Goal: Task Accomplishment & Management: Complete application form

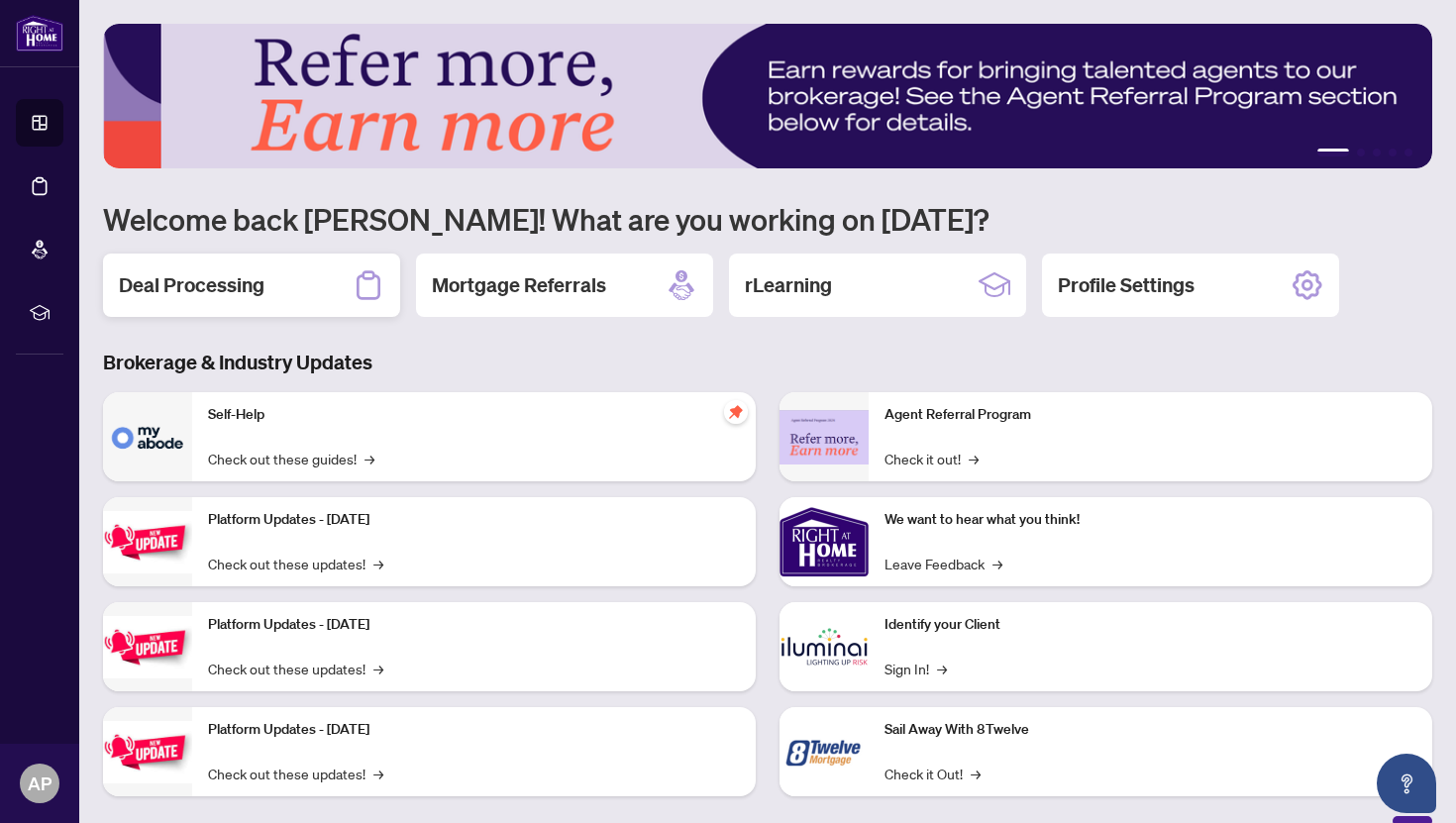
click at [221, 290] on h2 "Deal Processing" at bounding box center [192, 285] width 145 height 28
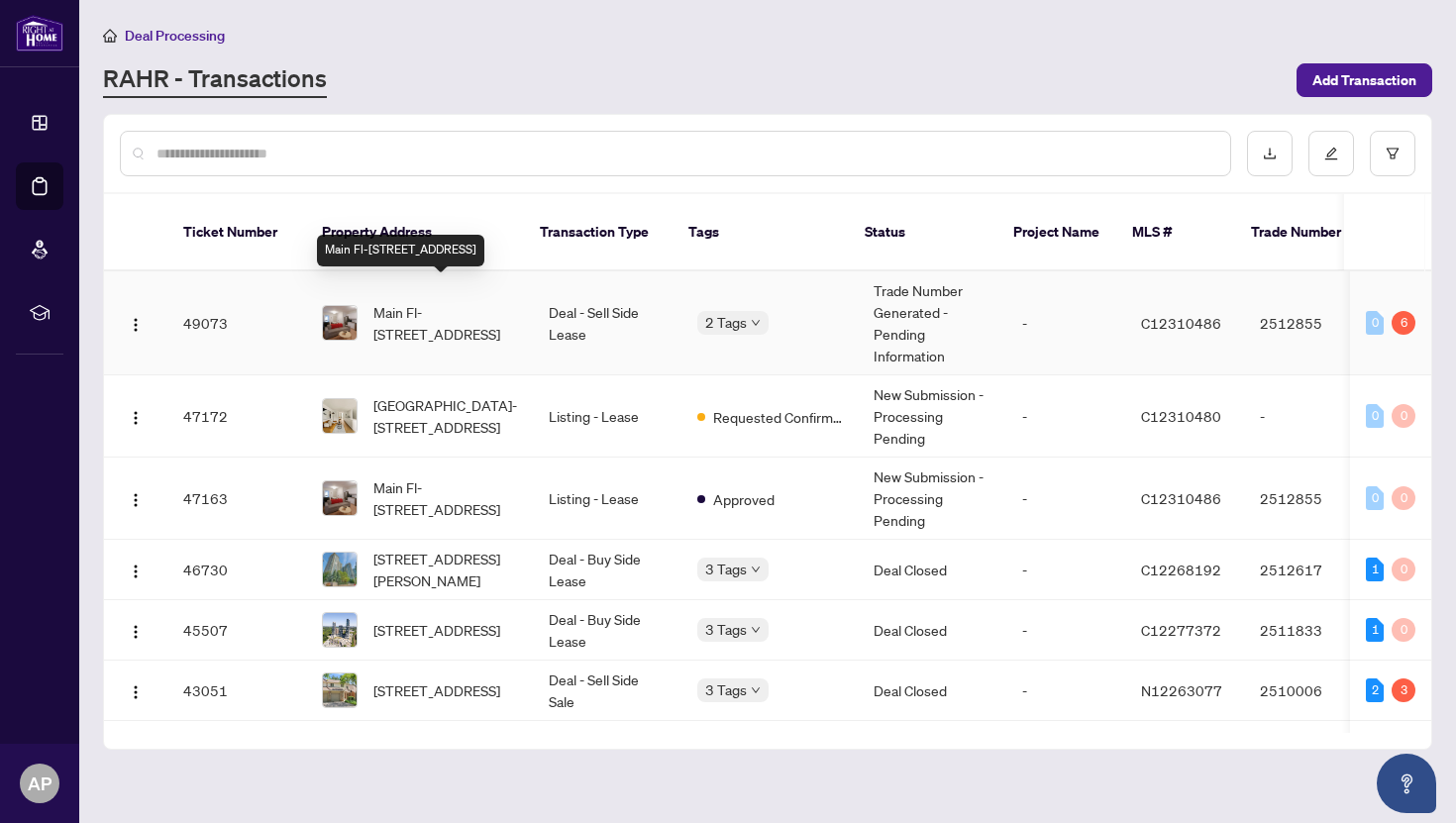
click at [465, 318] on span "Main Fl-[STREET_ADDRESS]" at bounding box center [446, 323] width 143 height 44
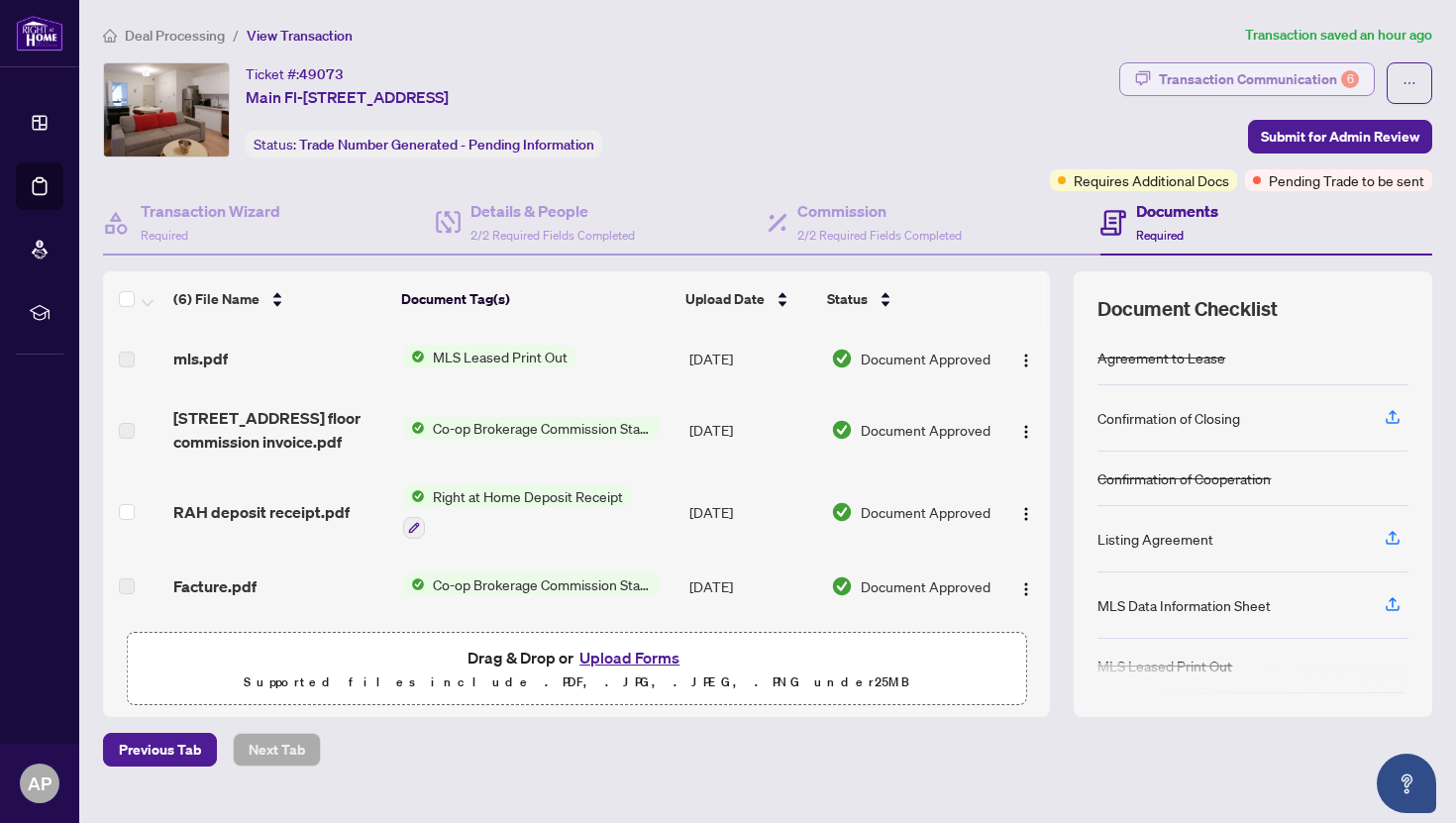
click at [1313, 78] on div "Transaction Communication 6" at bounding box center [1259, 80] width 200 height 32
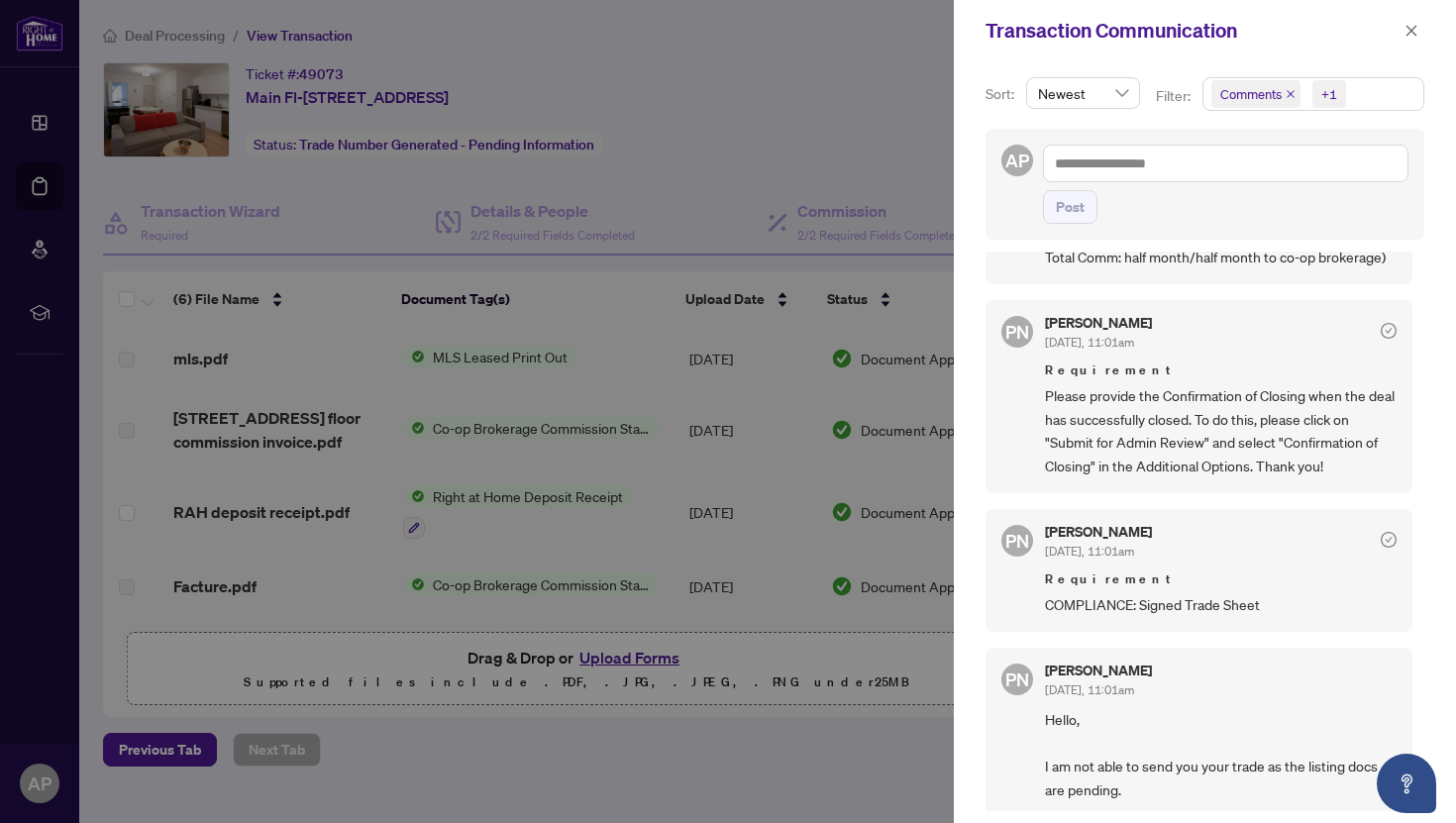
scroll to position [548, 0]
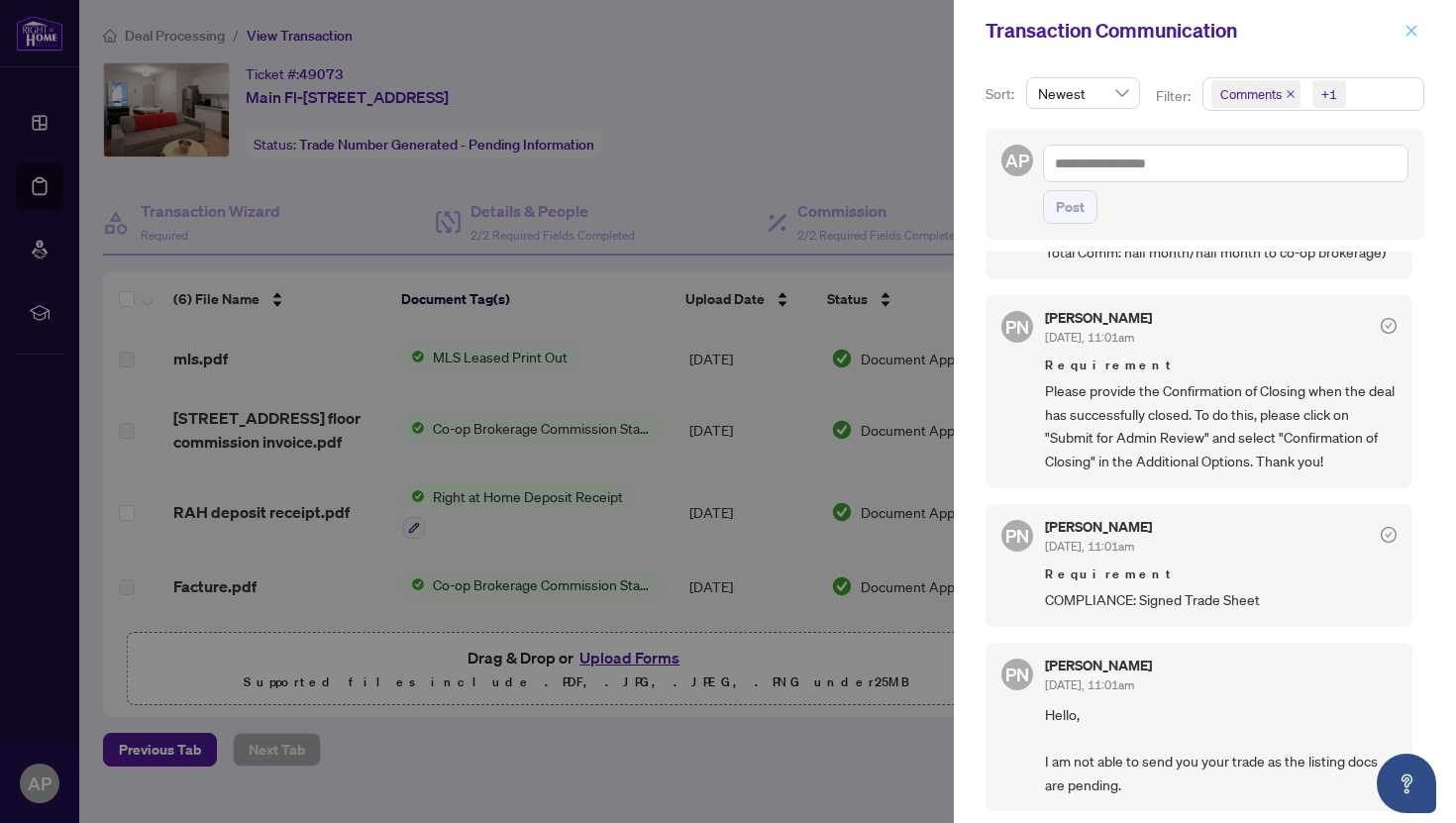
click at [1399, 33] on button "button" at bounding box center [1412, 31] width 26 height 24
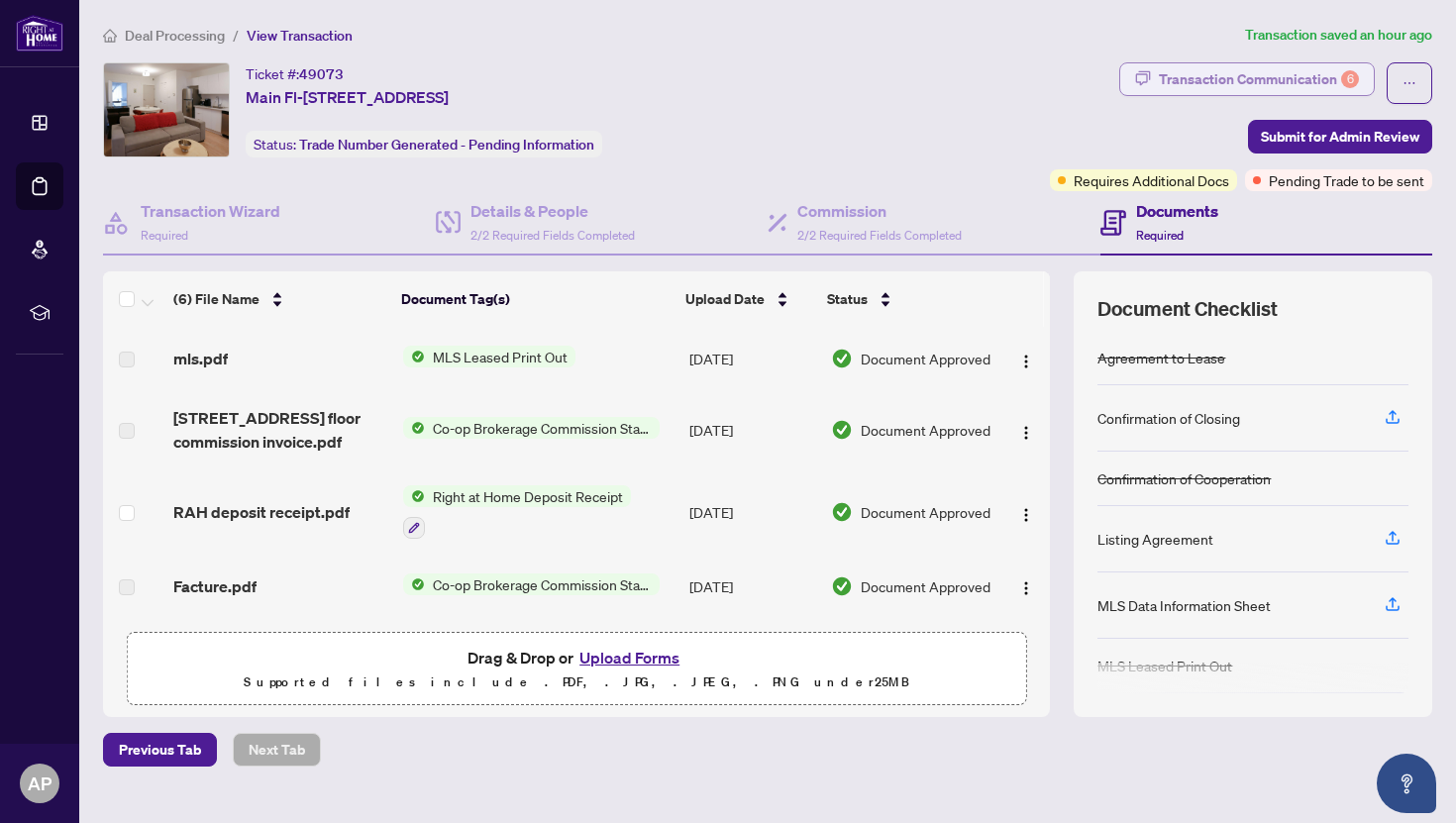
click at [1309, 72] on div "Transaction Communication 6" at bounding box center [1259, 80] width 200 height 32
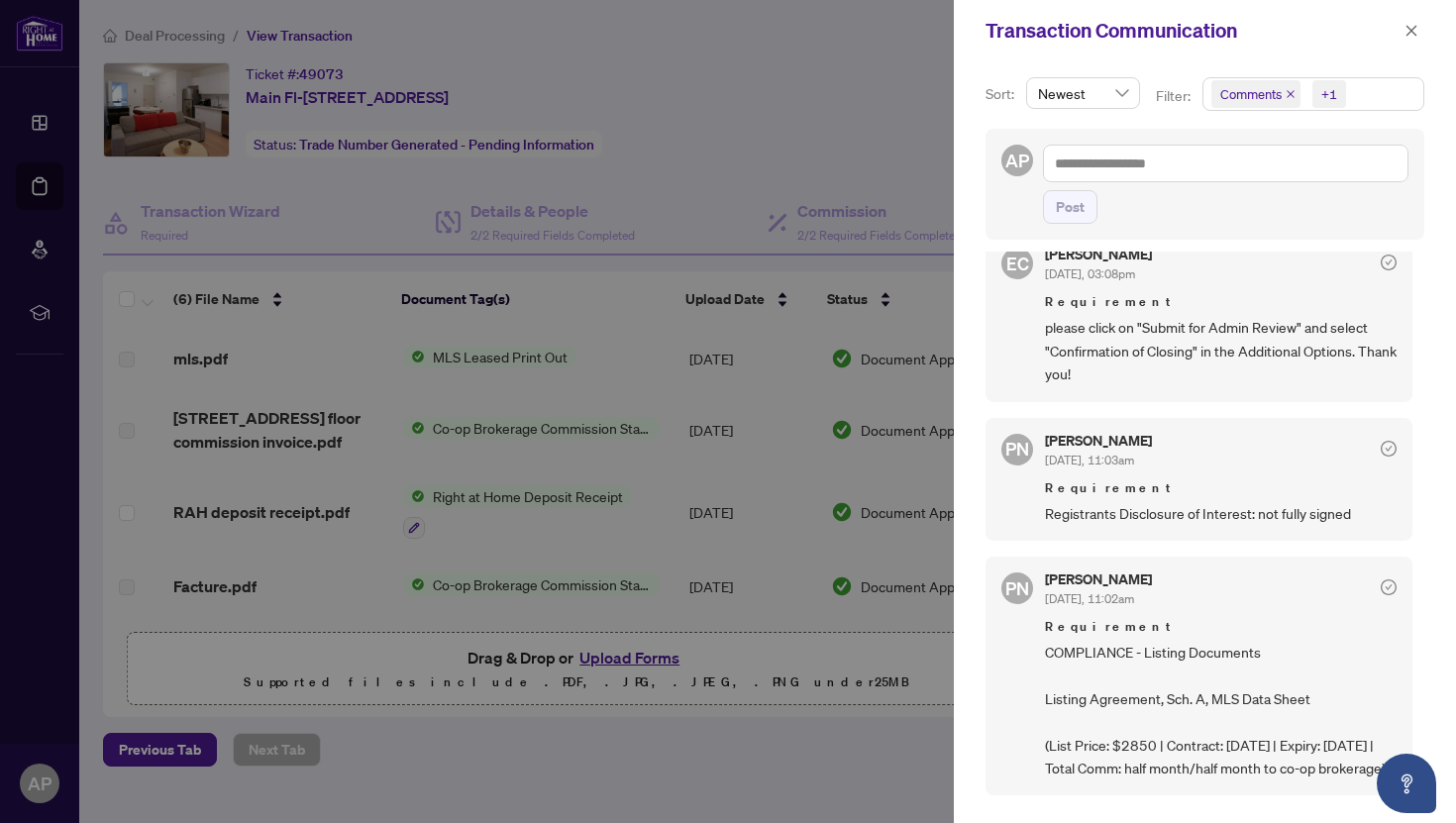
scroll to position [33, 0]
click at [1419, 38] on button "button" at bounding box center [1412, 31] width 26 height 24
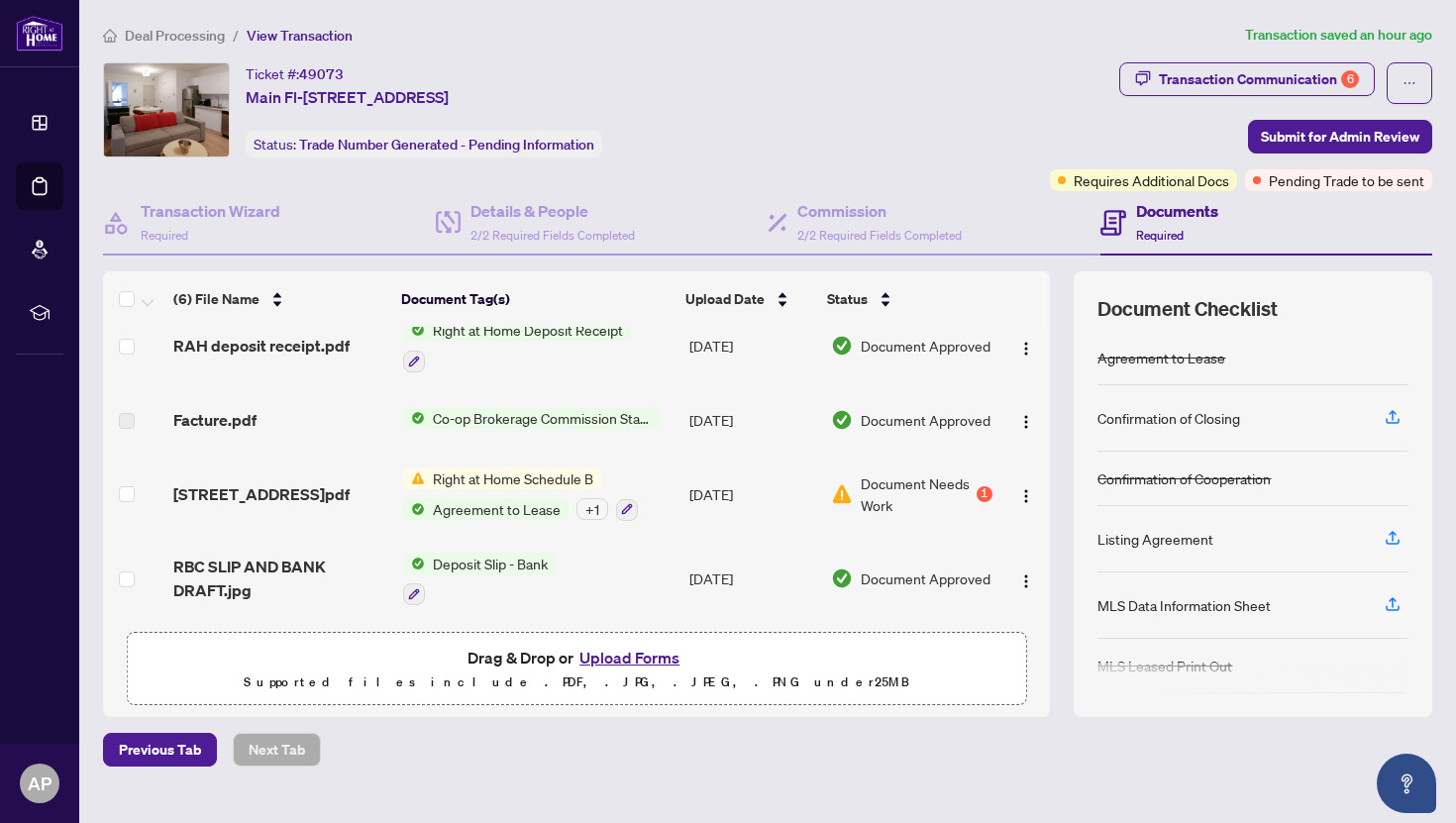
scroll to position [35, 0]
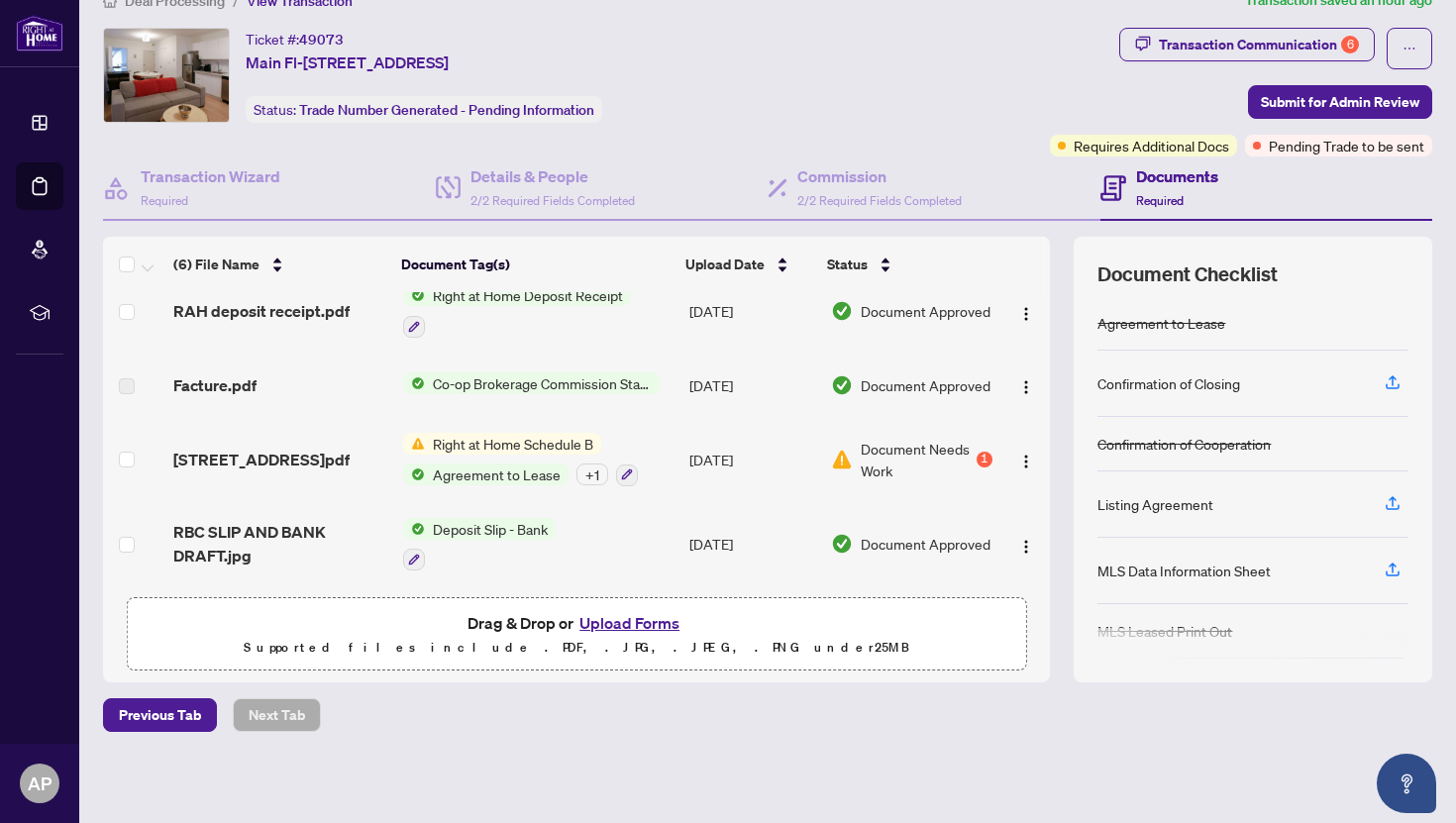
click at [339, 458] on div "[STREET_ADDRESS]pdf" at bounding box center [279, 459] width 213 height 24
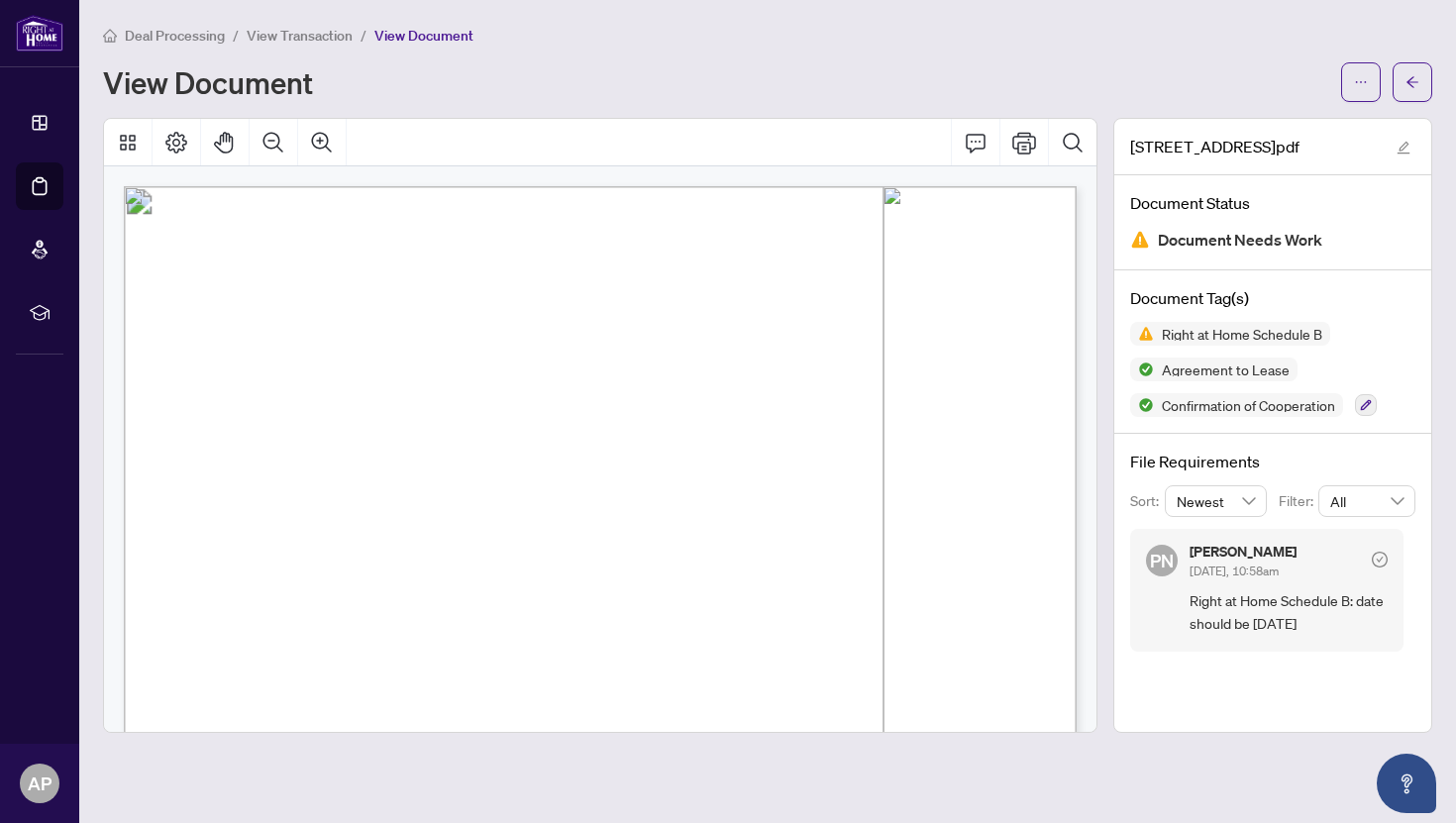
click at [275, 39] on span "View Transaction" at bounding box center [299, 36] width 106 height 18
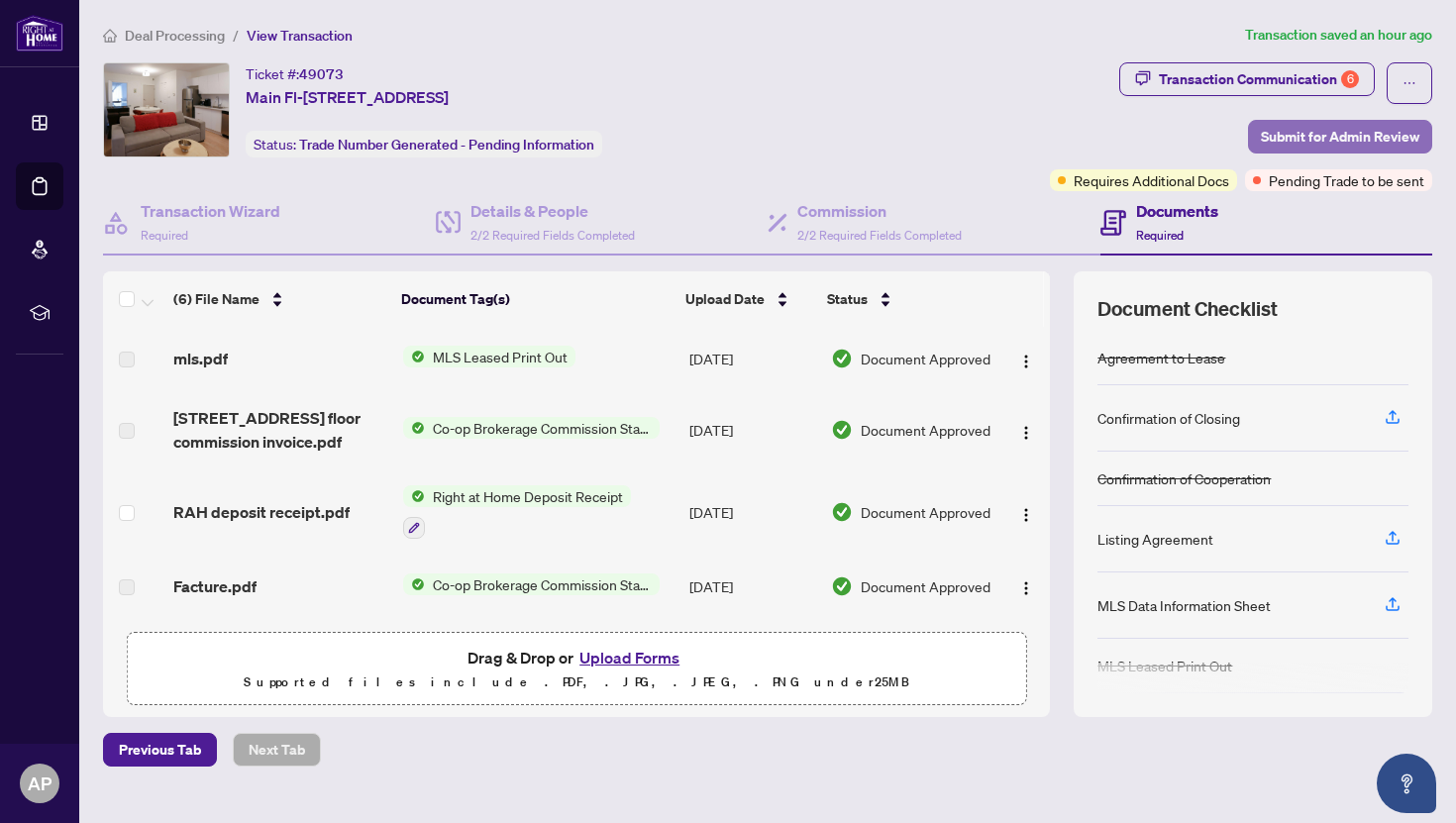
click at [1334, 142] on span "Submit for Admin Review" at bounding box center [1340, 137] width 158 height 32
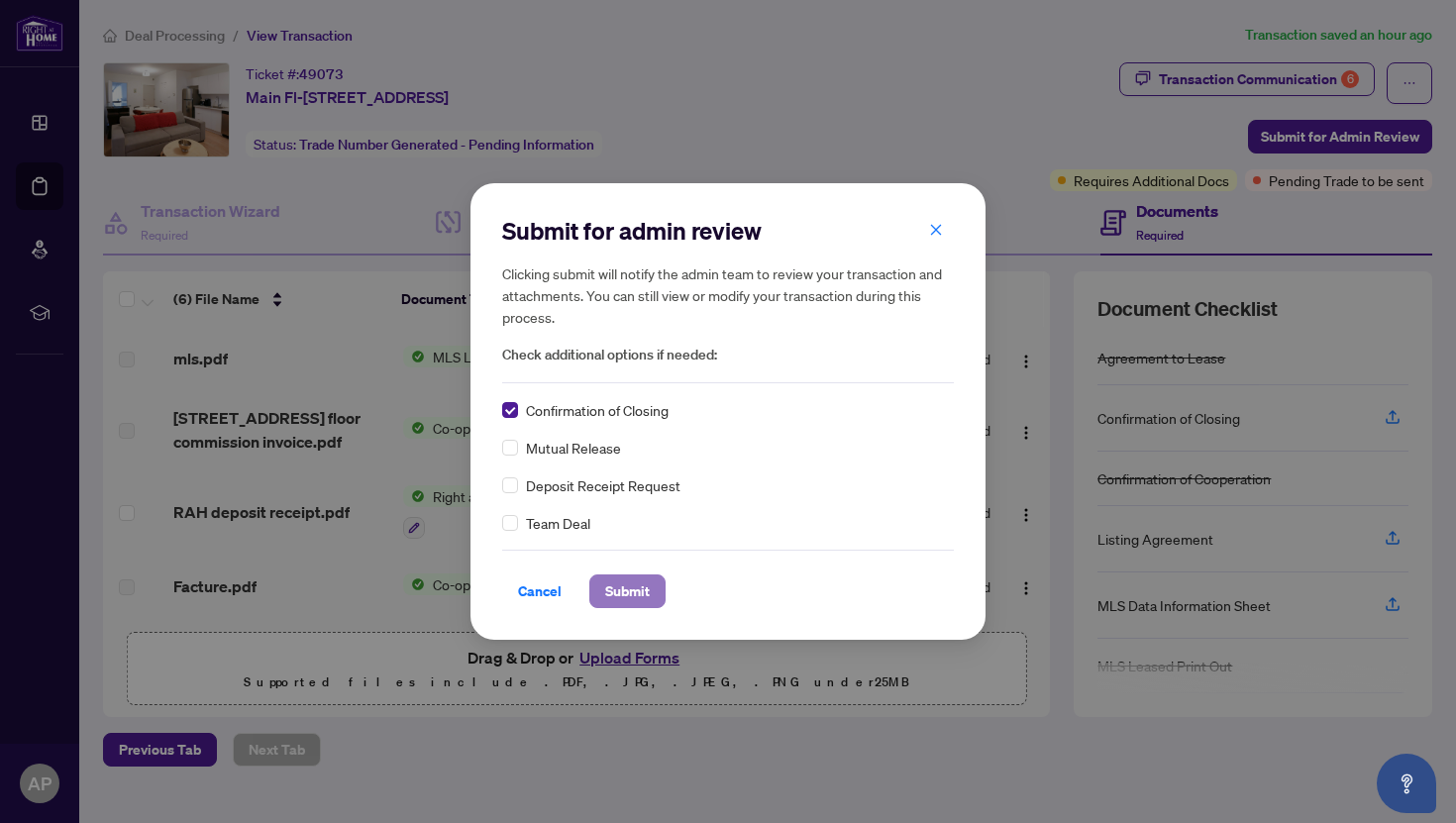
click at [625, 594] on span "Submit" at bounding box center [628, 591] width 45 height 32
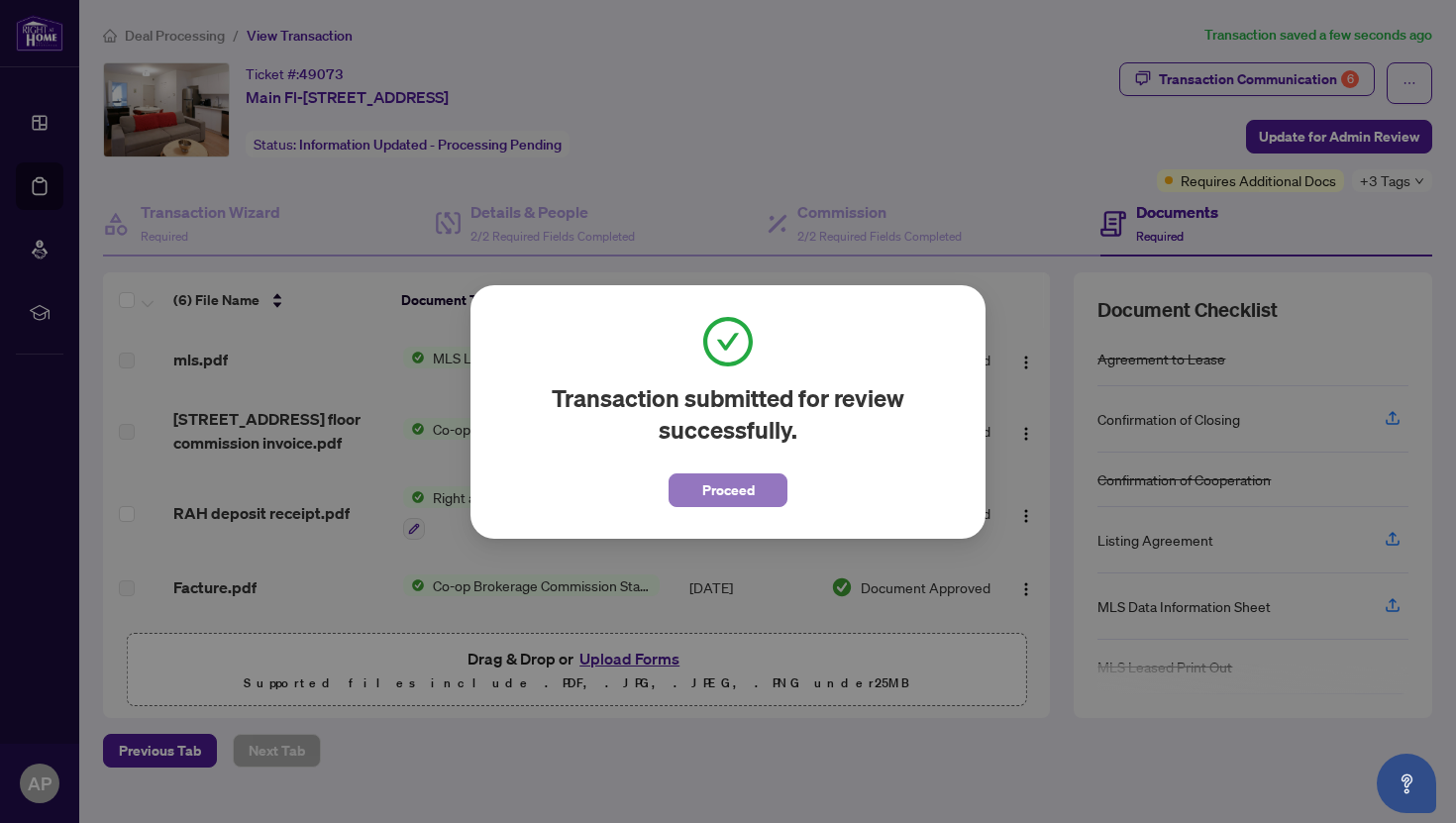
click at [735, 496] on span "Proceed" at bounding box center [728, 490] width 53 height 32
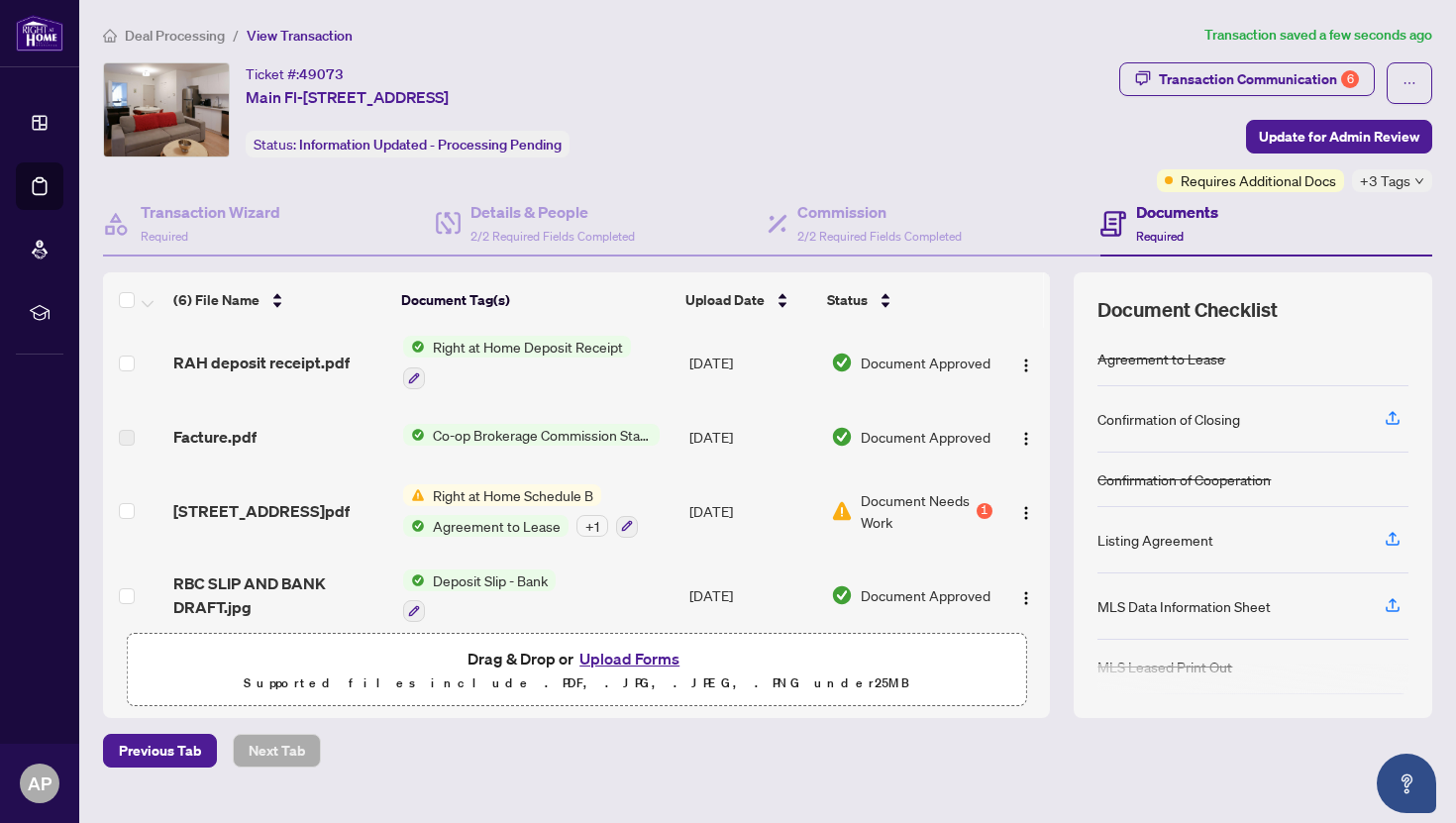
scroll to position [169, 0]
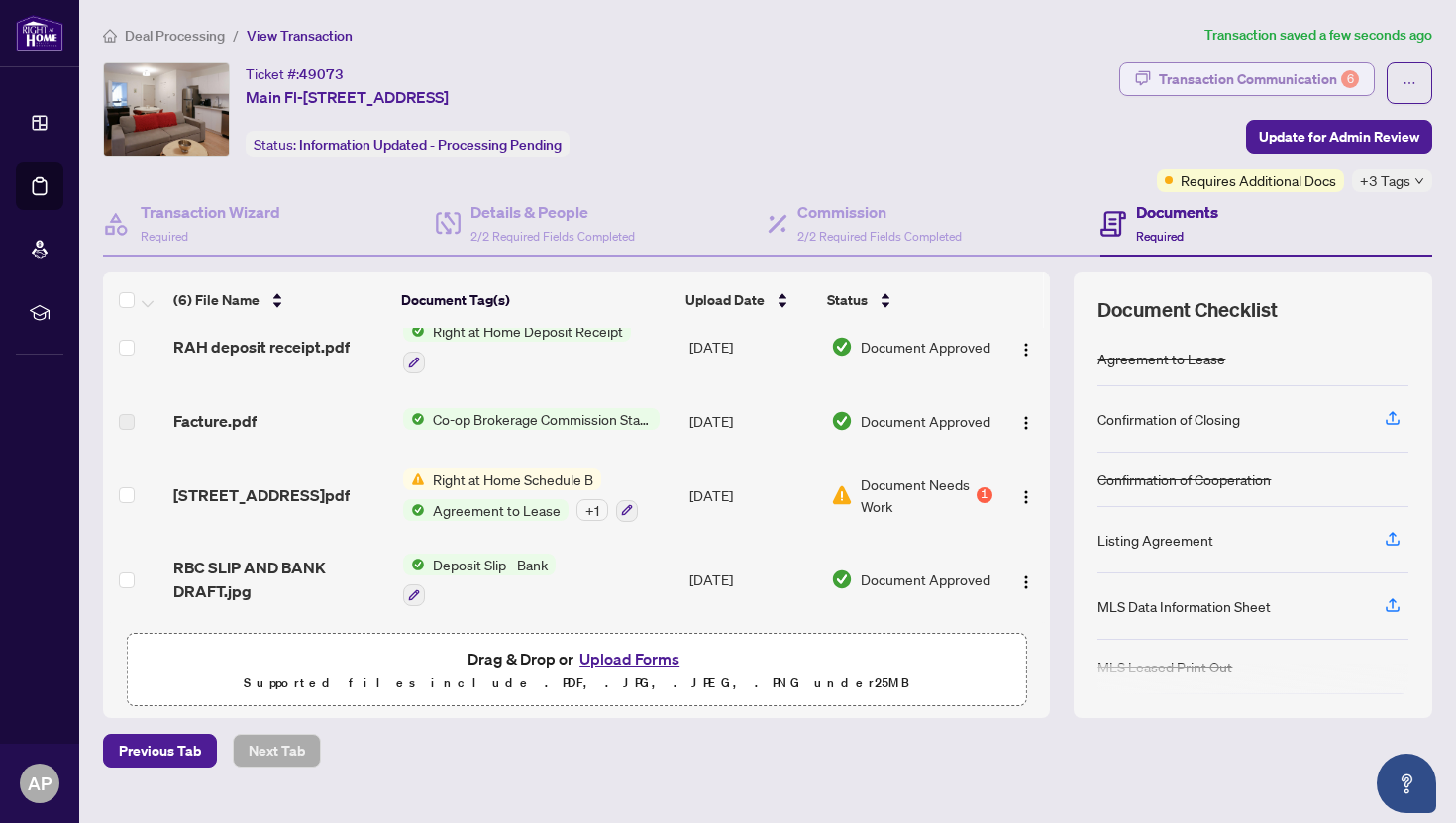
click at [1317, 78] on div "Transaction Communication 6" at bounding box center [1259, 80] width 200 height 32
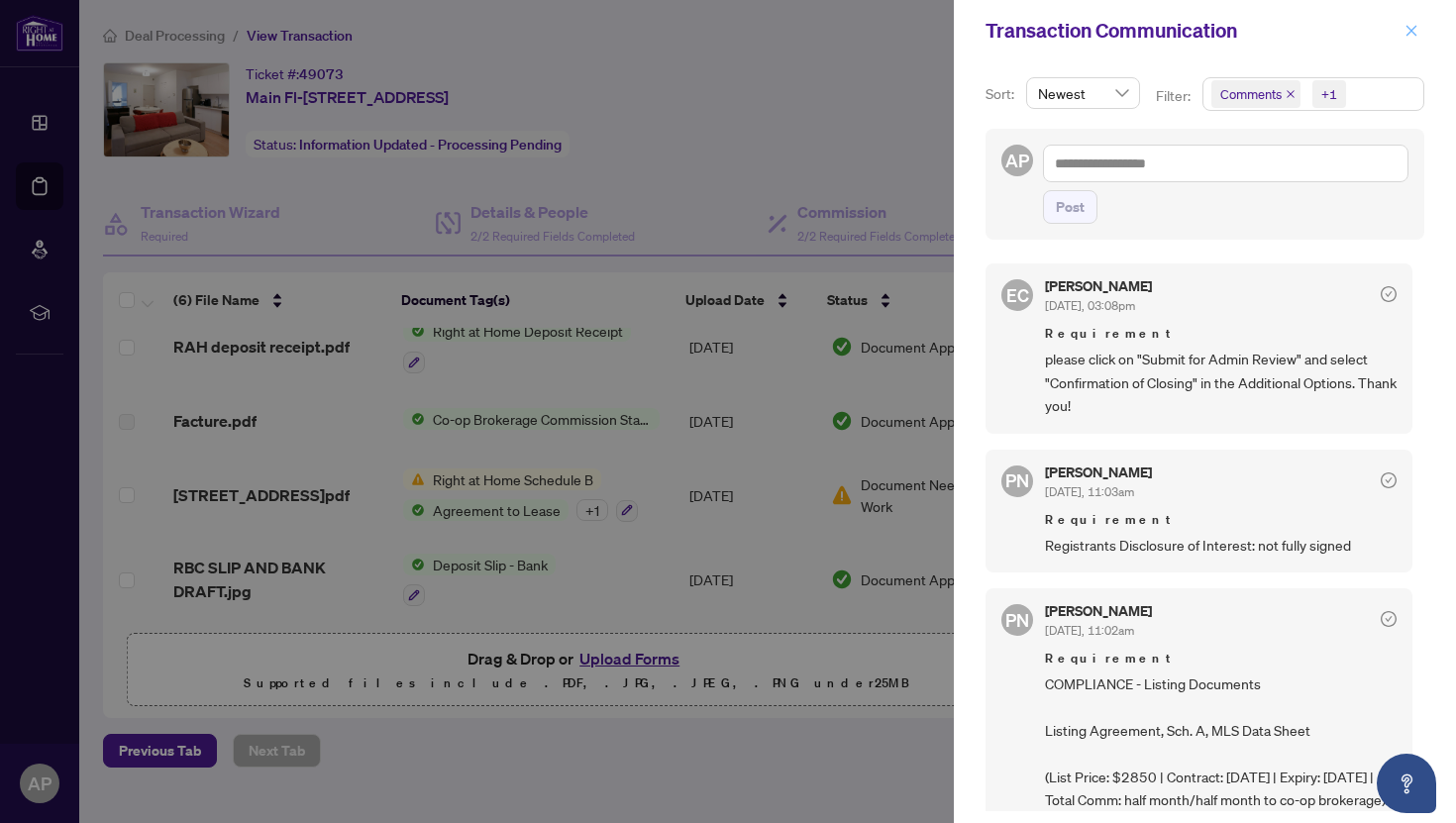
click at [1411, 31] on icon "close" at bounding box center [1412, 31] width 14 height 14
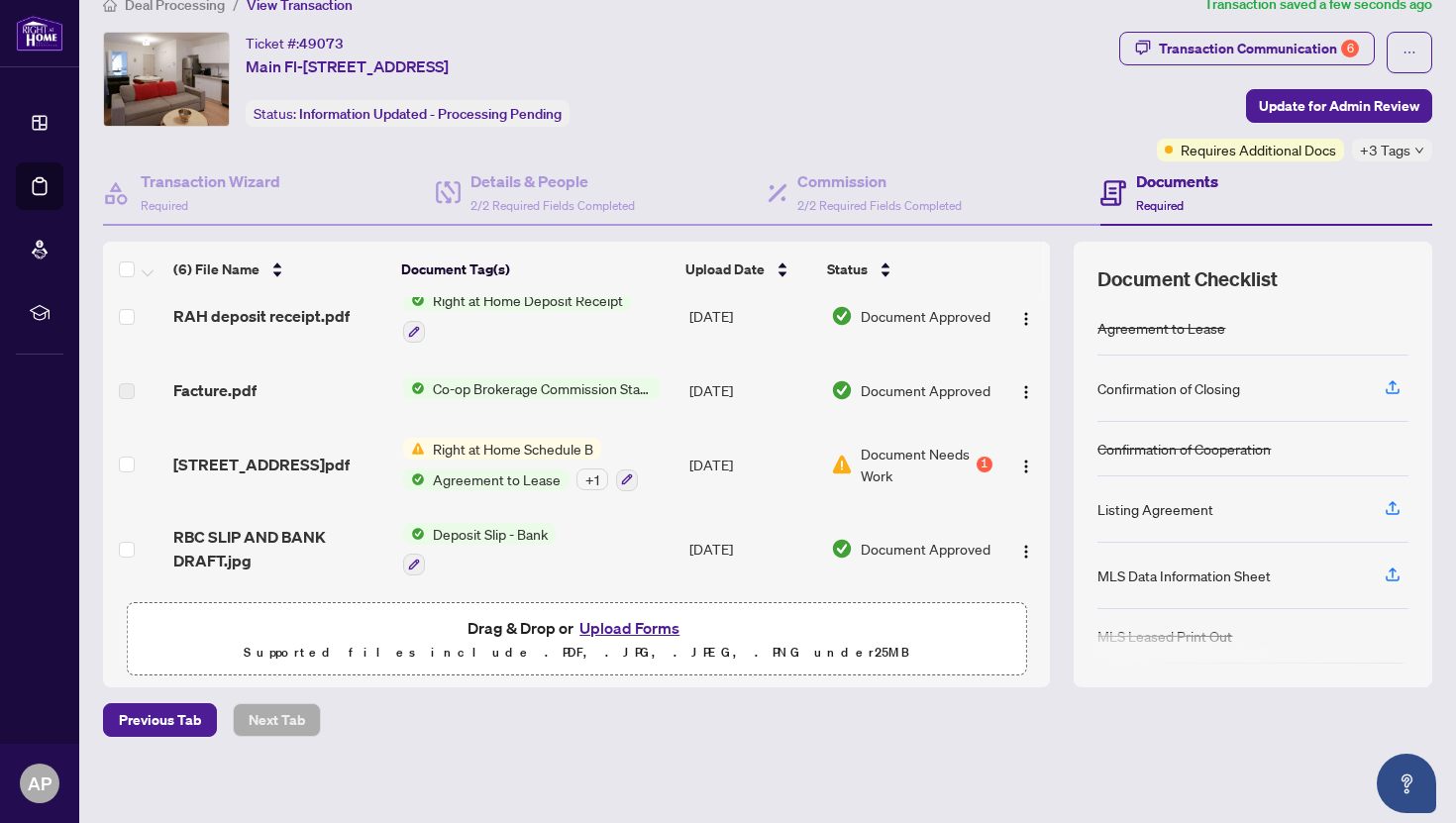
scroll to position [36, 0]
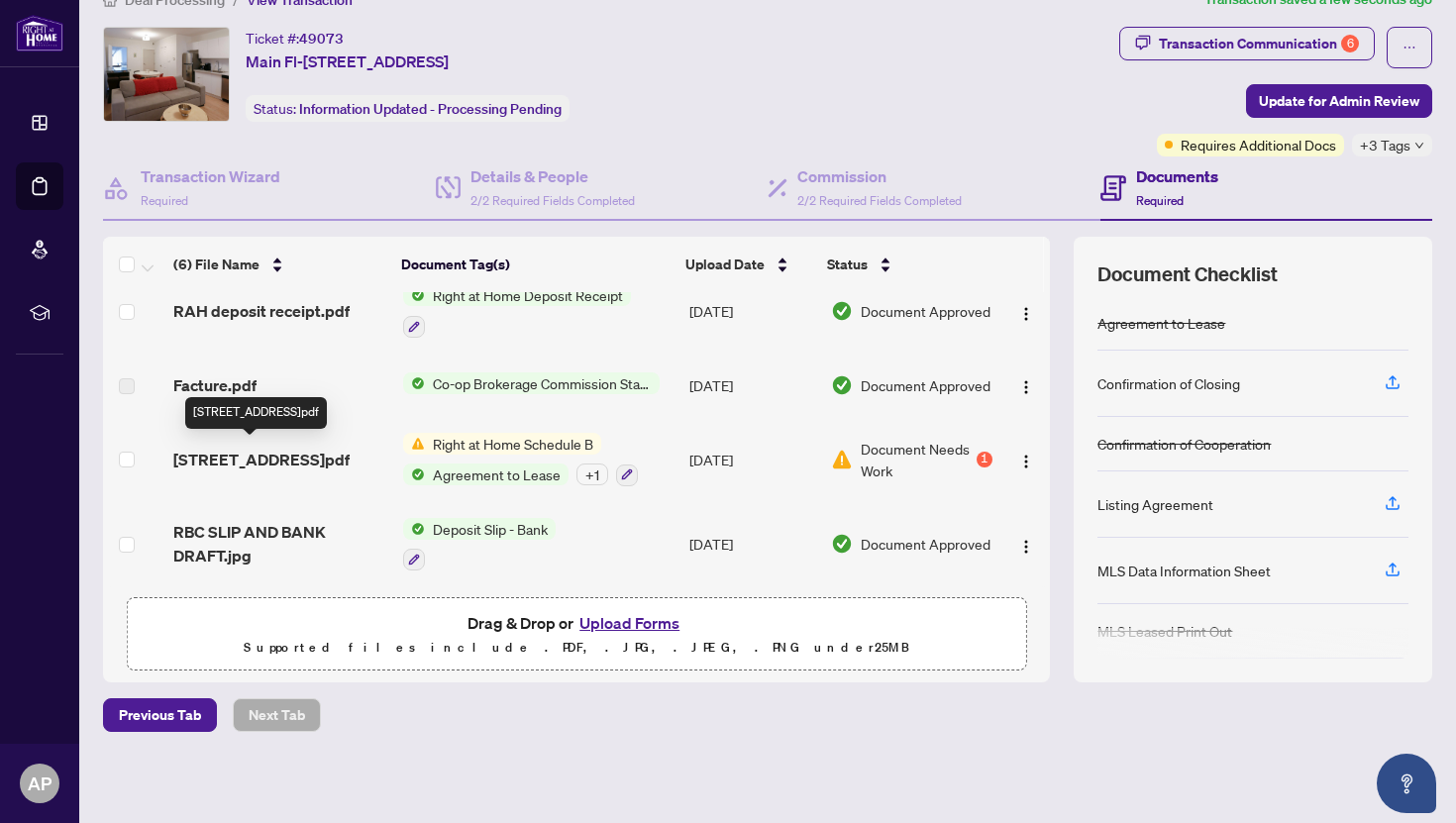
click at [304, 454] on span "[STREET_ADDRESS]pdf" at bounding box center [261, 459] width 176 height 24
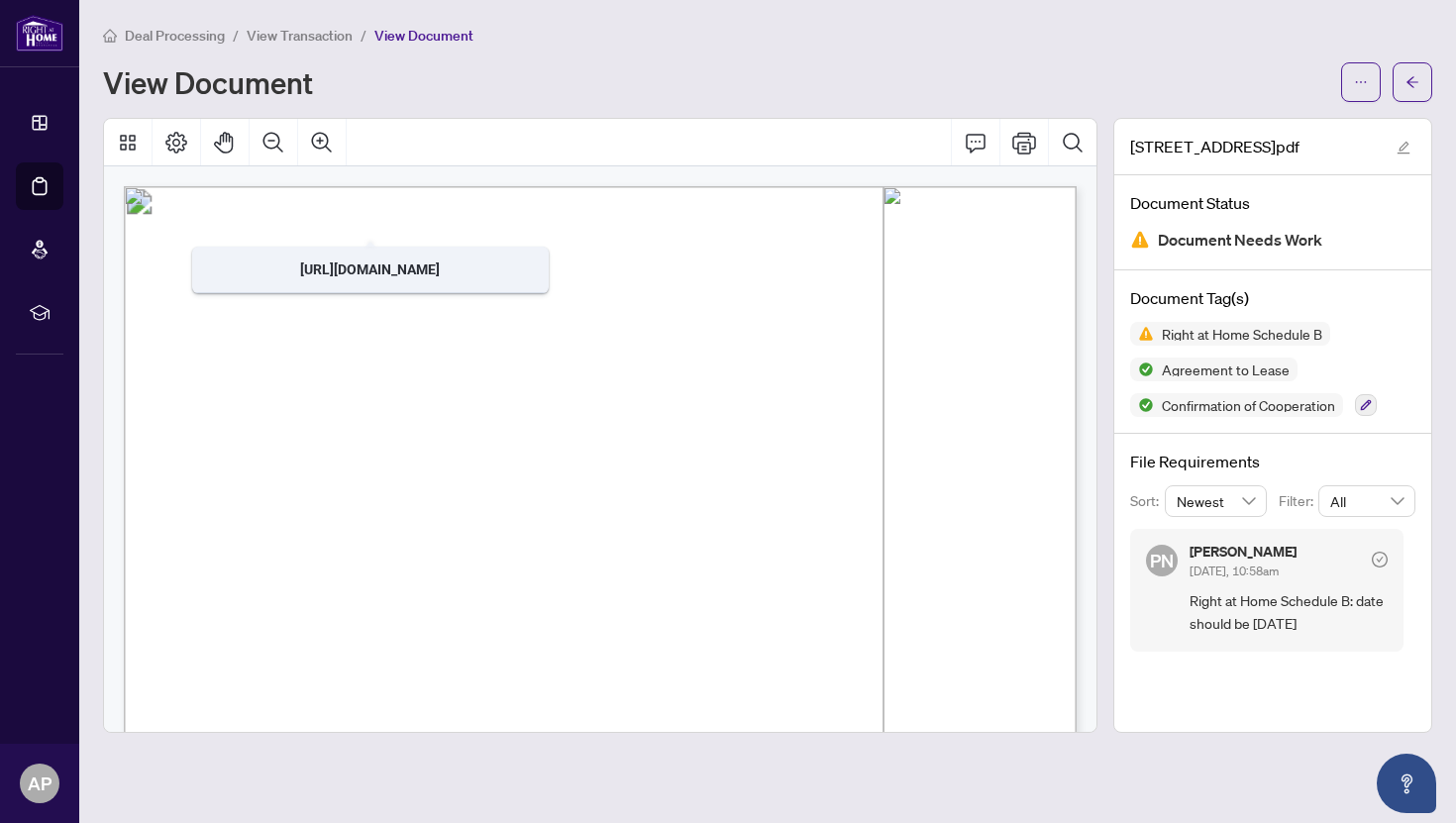
click at [299, 23] on main "Deal Processing / View Transaction / View Document View Document [STREET_ADDRES…" at bounding box center [768, 412] width 1377 height 823
click at [299, 37] on span "View Transaction" at bounding box center [299, 36] width 106 height 18
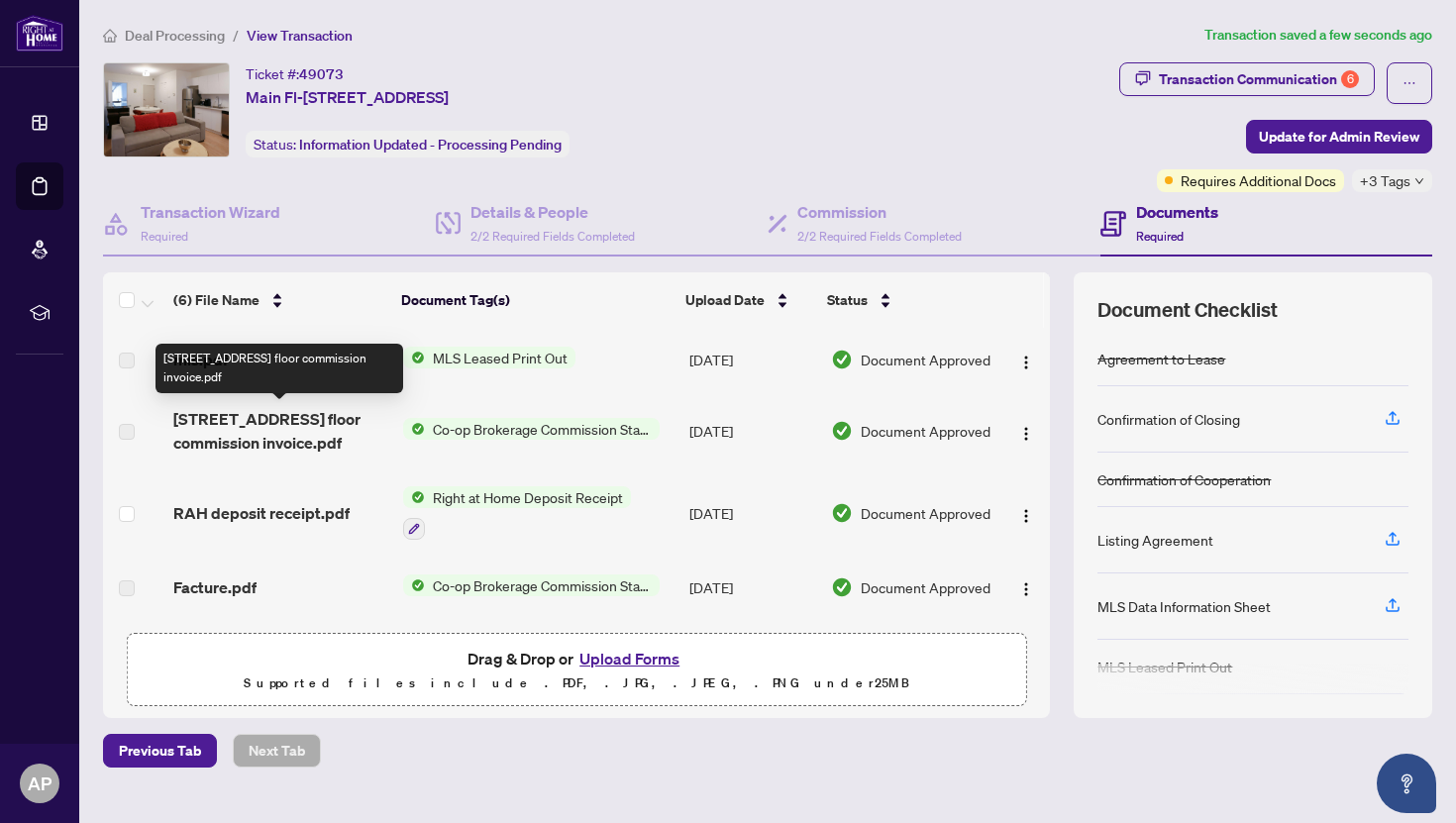
click at [282, 436] on span "[STREET_ADDRESS] floor commission invoice.pdf" at bounding box center [279, 430] width 213 height 48
click at [312, 442] on span "[STREET_ADDRESS] floor commission invoice.pdf" at bounding box center [279, 430] width 213 height 48
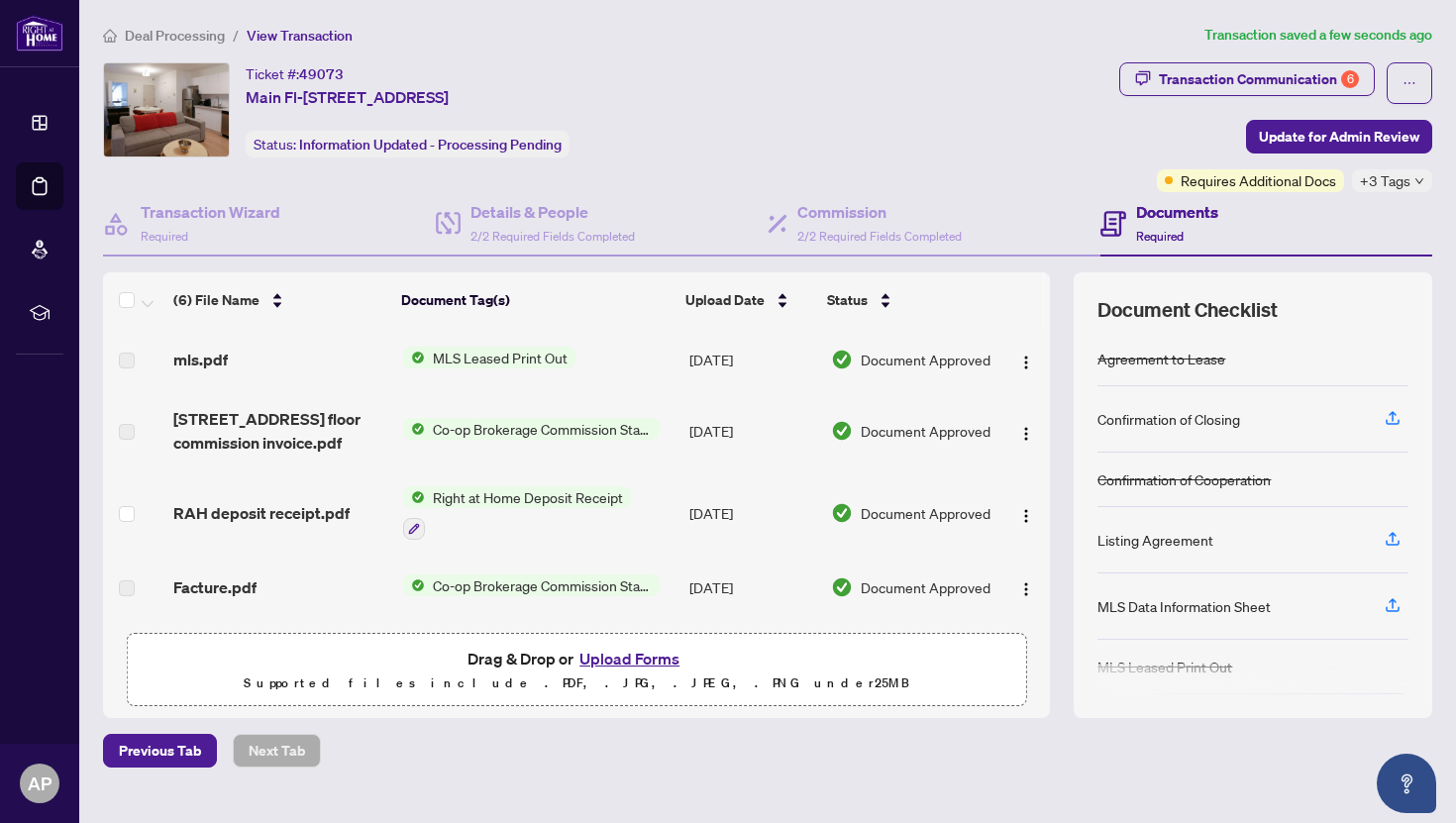
click at [441, 431] on span "Co-op Brokerage Commission Statement" at bounding box center [542, 428] width 235 height 22
click at [341, 433] on span "[STREET_ADDRESS] floor commission invoice.pdf" at bounding box center [279, 430] width 213 height 48
click at [208, 360] on span "mls.pdf" at bounding box center [200, 360] width 55 height 24
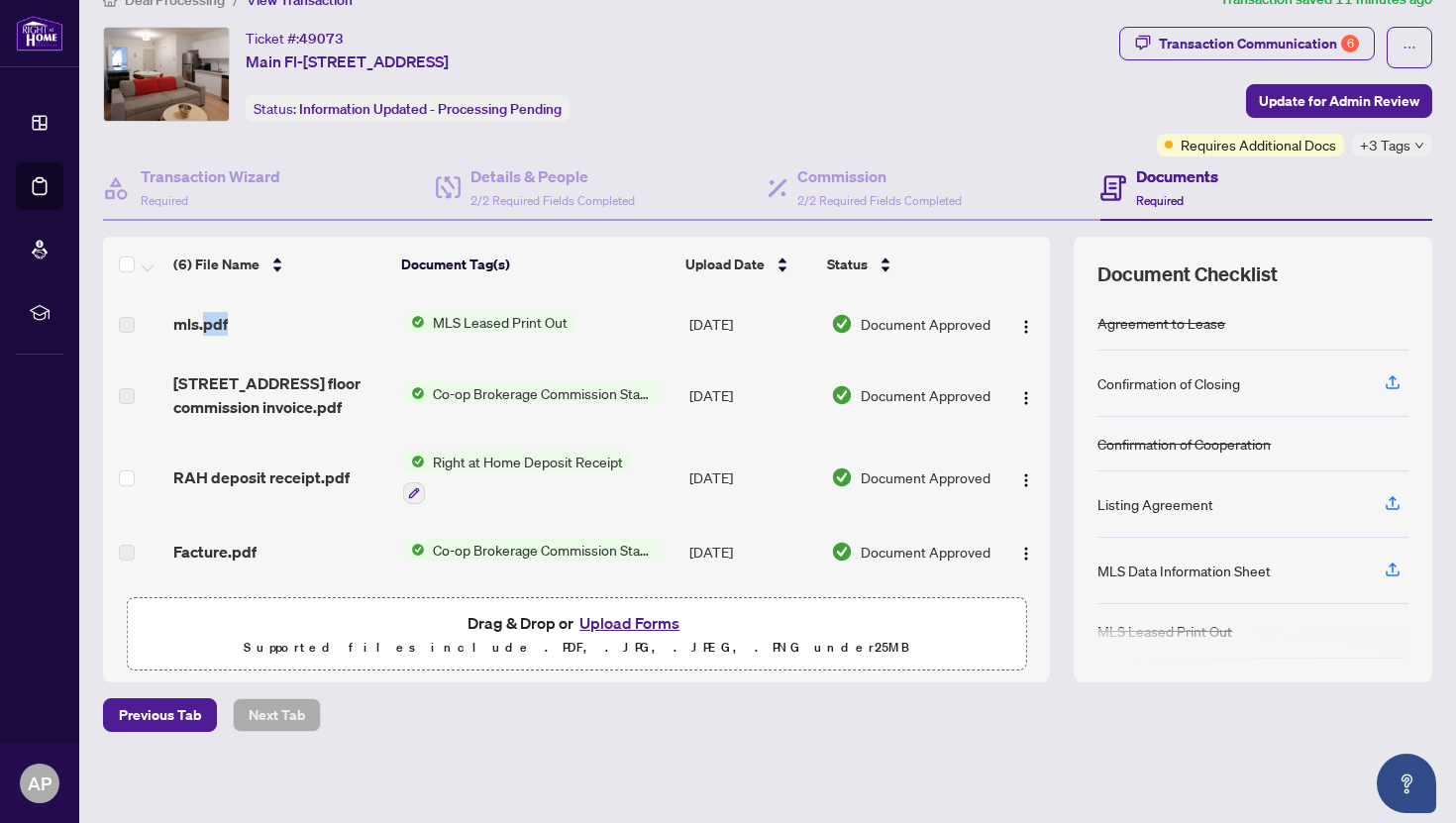
click at [631, 618] on button "Upload Forms" at bounding box center [630, 623] width 112 height 26
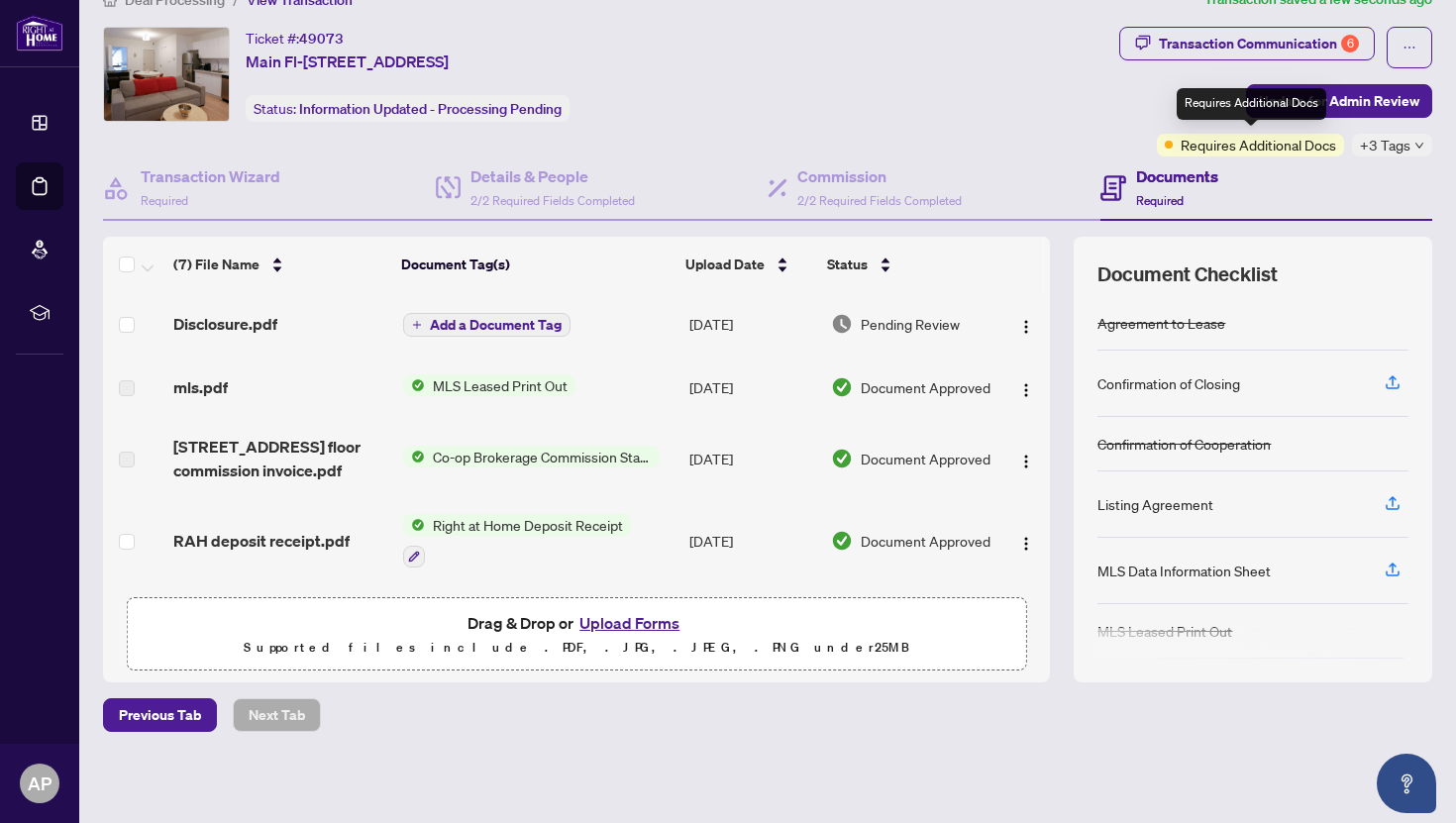
click at [1229, 137] on span "Requires Additional Docs" at bounding box center [1259, 144] width 155 height 22
click at [1229, 143] on span "Requires Additional Docs" at bounding box center [1259, 144] width 155 height 22
click at [1382, 91] on span "Update for Admin Review" at bounding box center [1339, 101] width 160 height 32
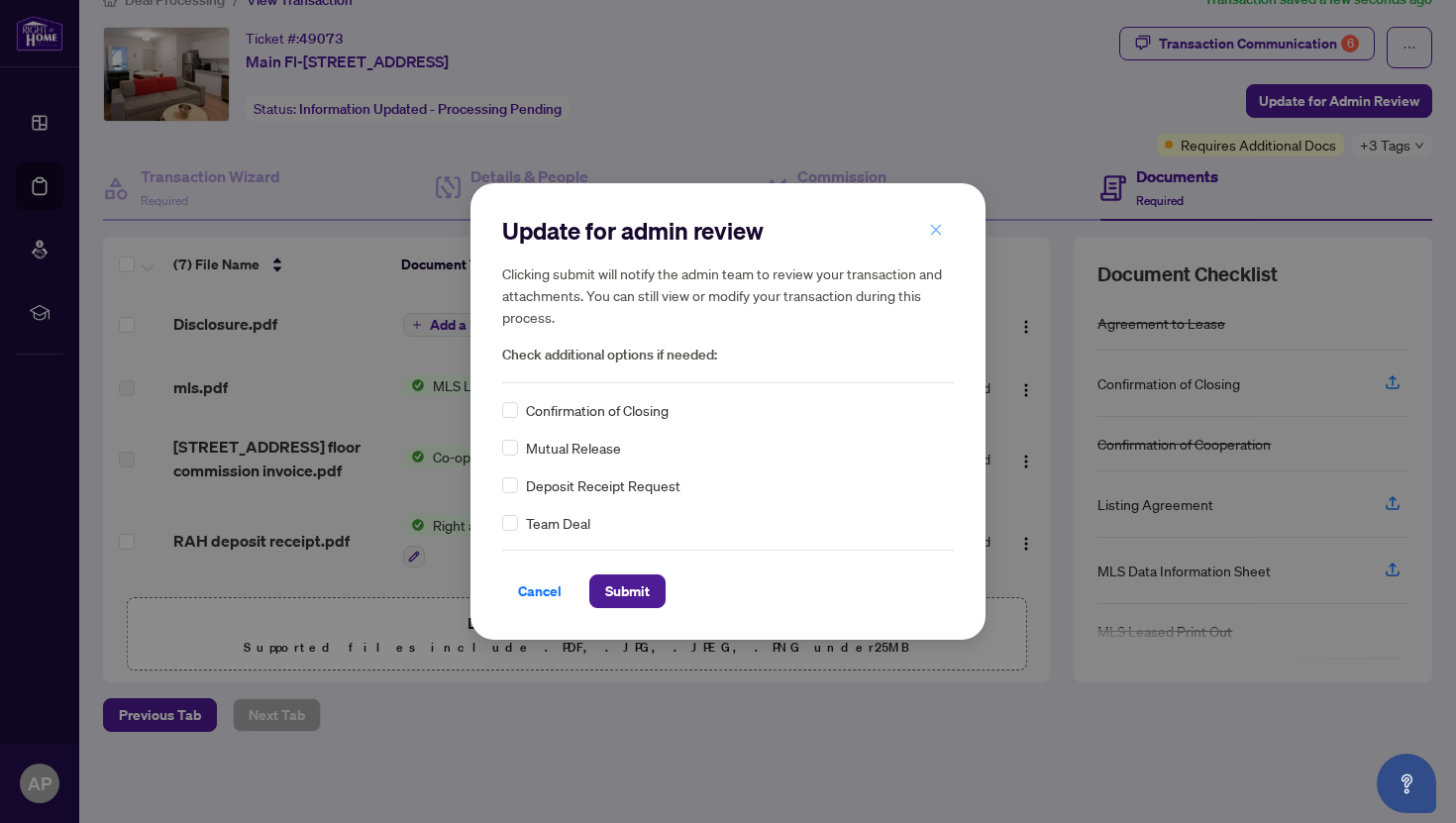
click at [931, 224] on icon "close" at bounding box center [936, 230] width 14 height 14
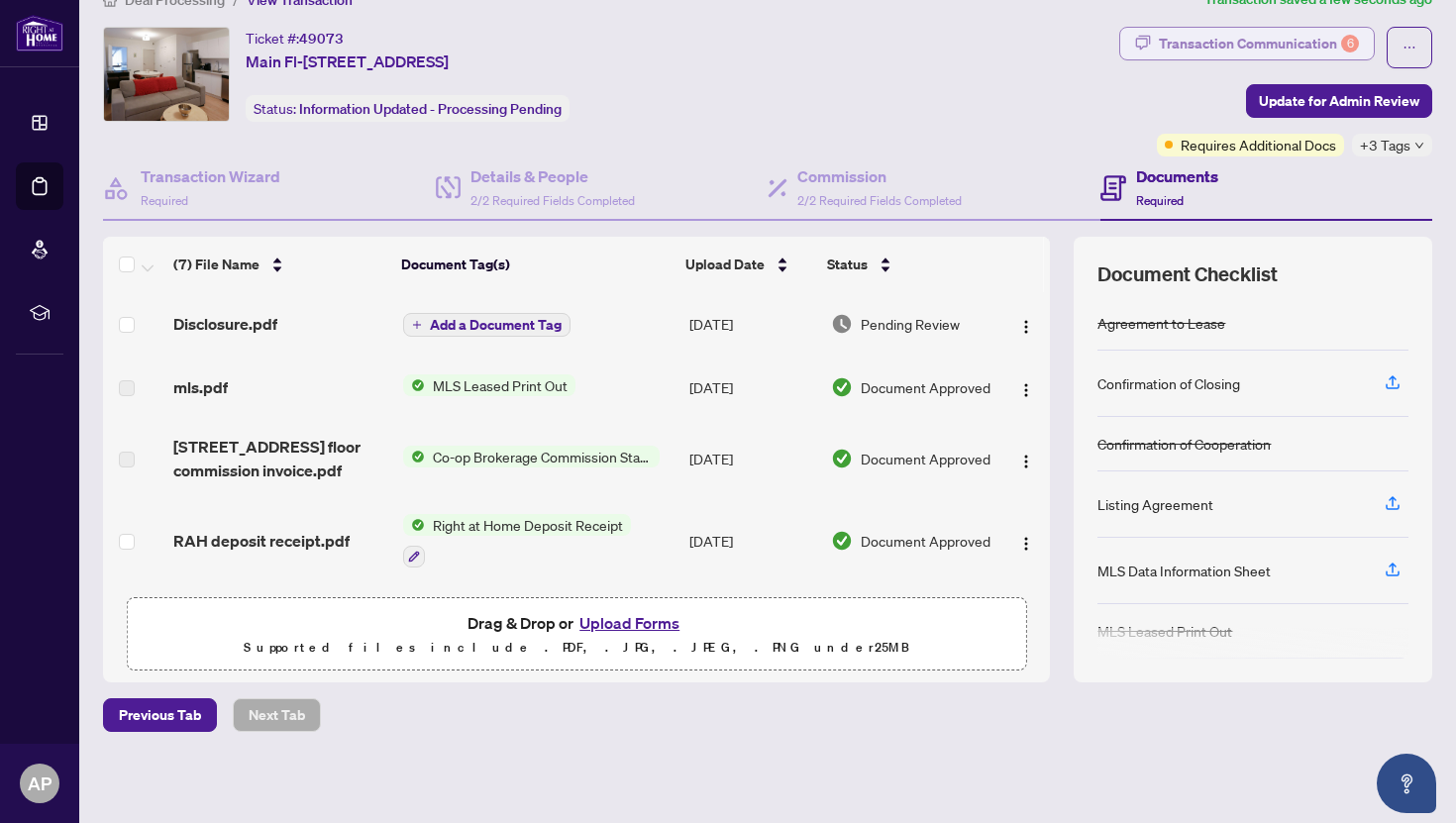
click at [1250, 28] on div "Transaction Communication 6" at bounding box center [1259, 44] width 200 height 32
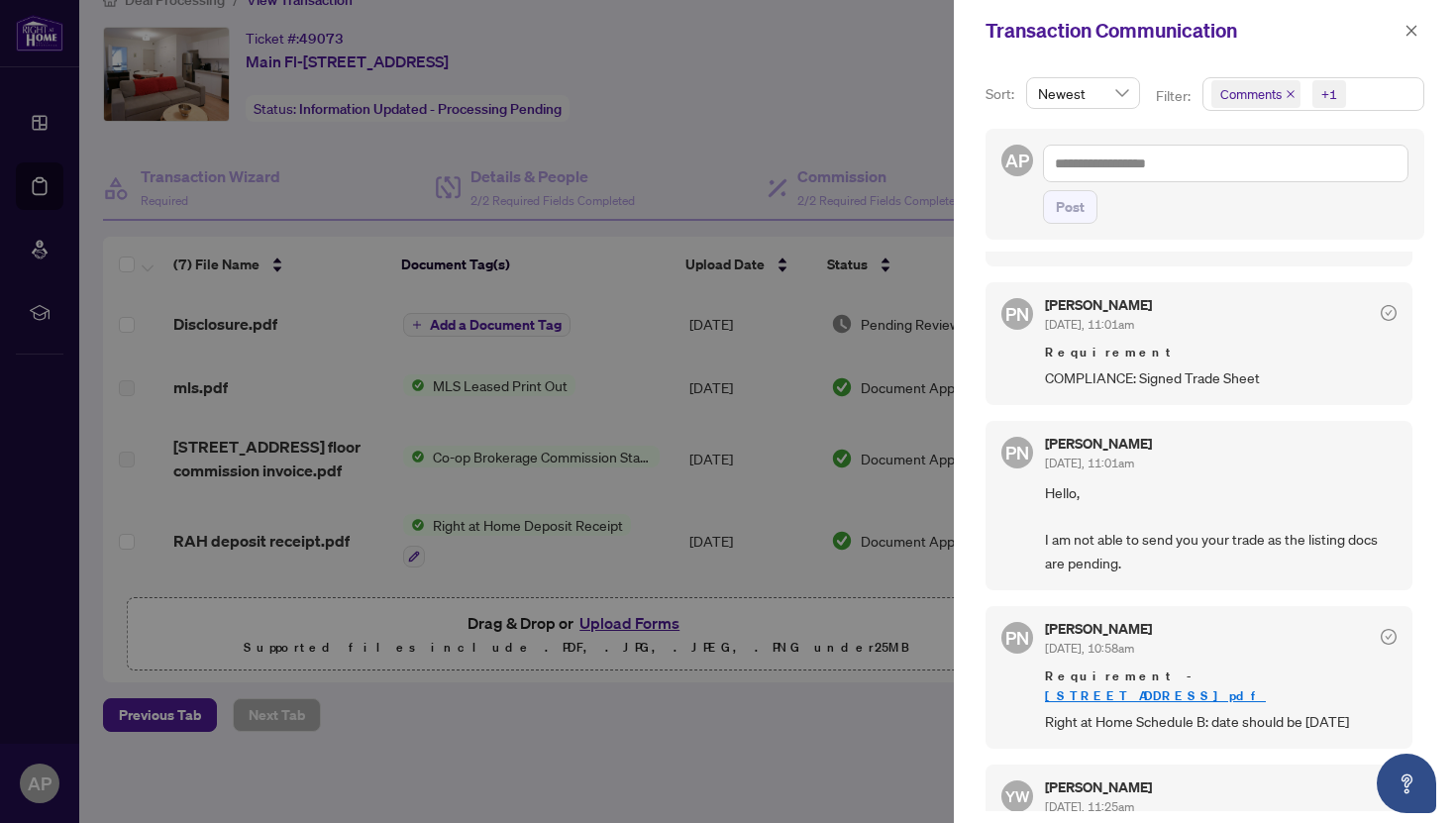
scroll to position [776, 0]
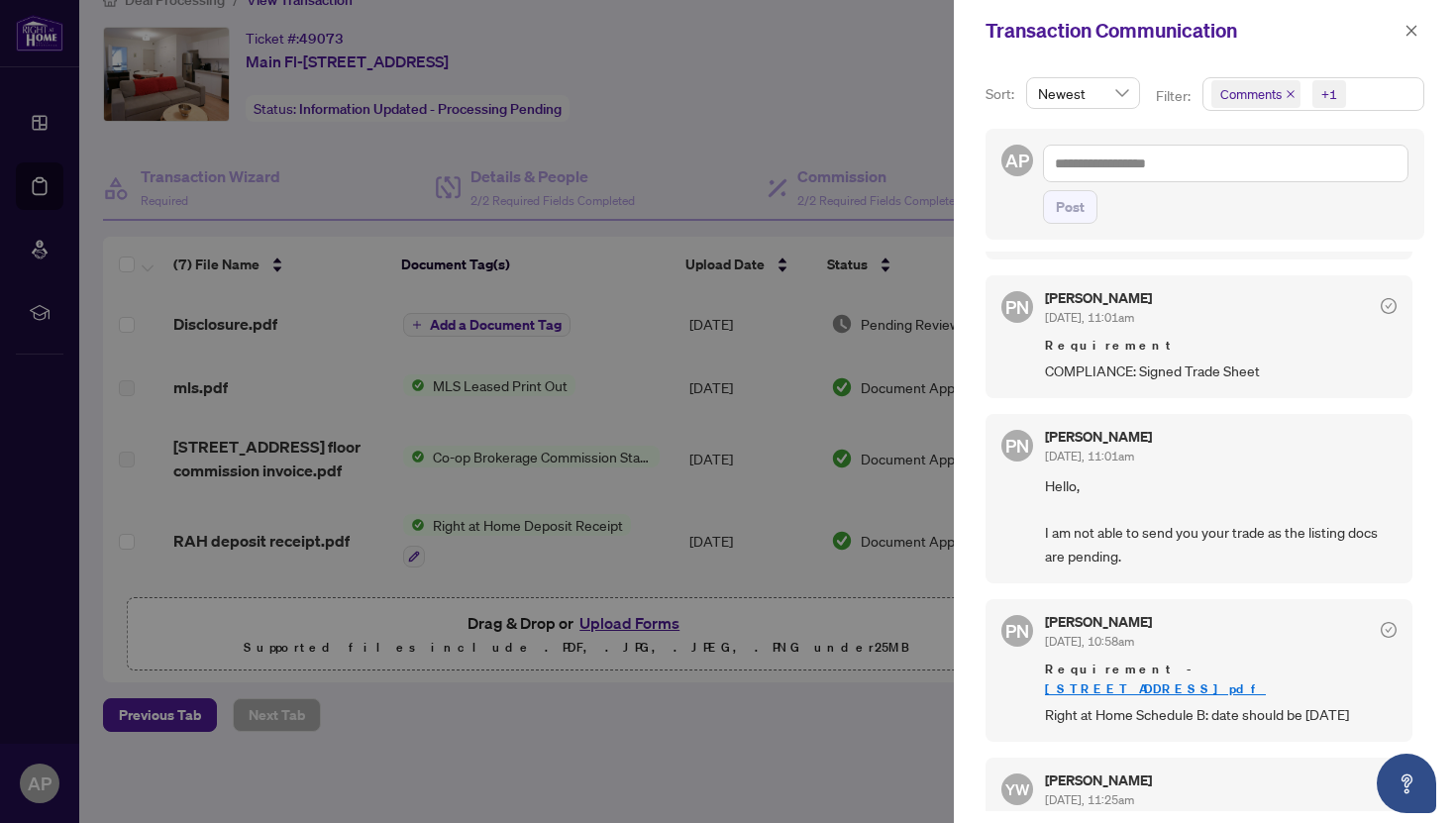
click at [1151, 687] on link "[STREET_ADDRESS]pdf" at bounding box center [1156, 688] width 221 height 17
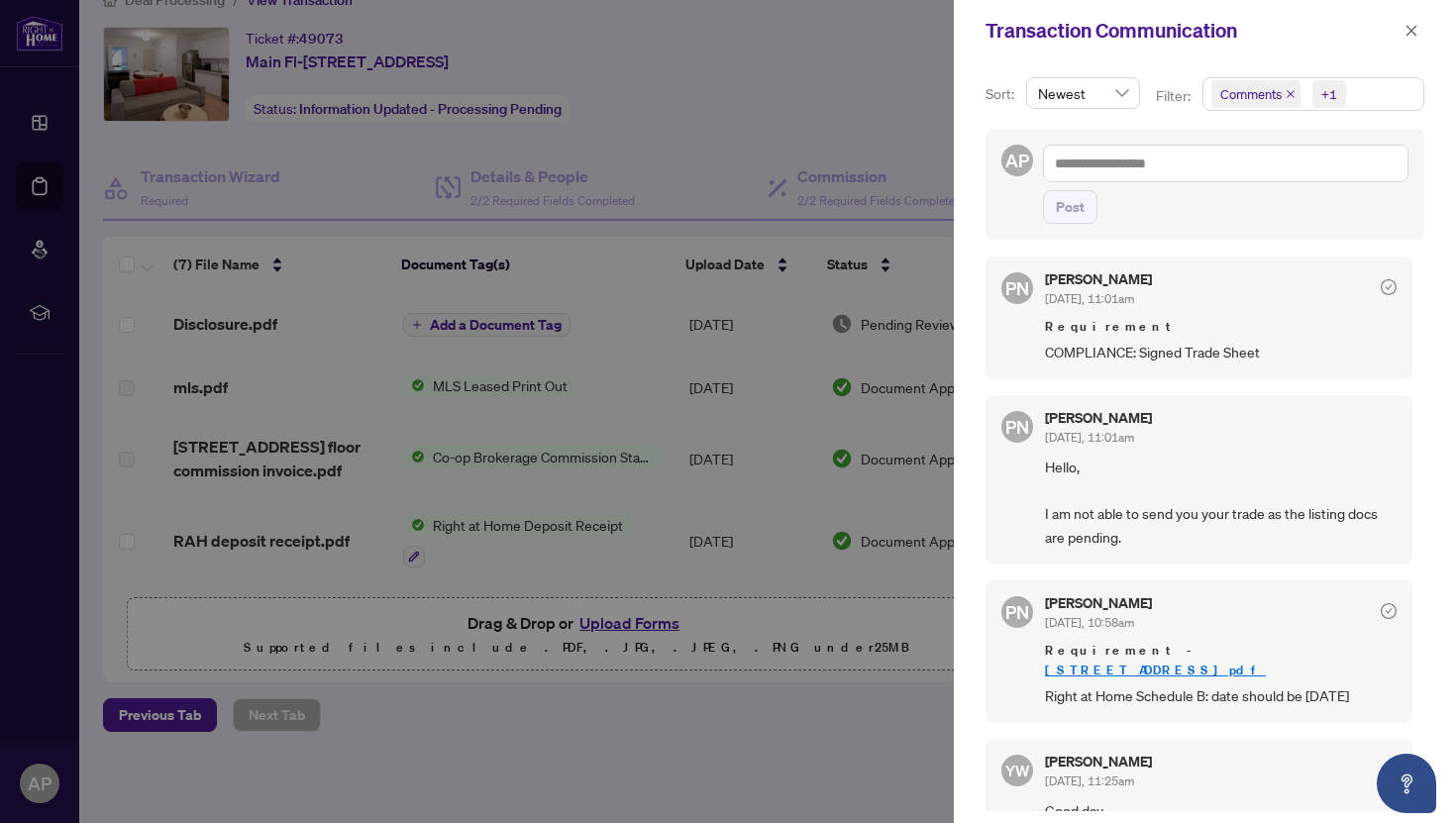
scroll to position [797, 0]
click at [1410, 7] on div "Transaction Communication" at bounding box center [1204, 31] width 502 height 62
click at [1410, 31] on icon "close" at bounding box center [1412, 31] width 14 height 14
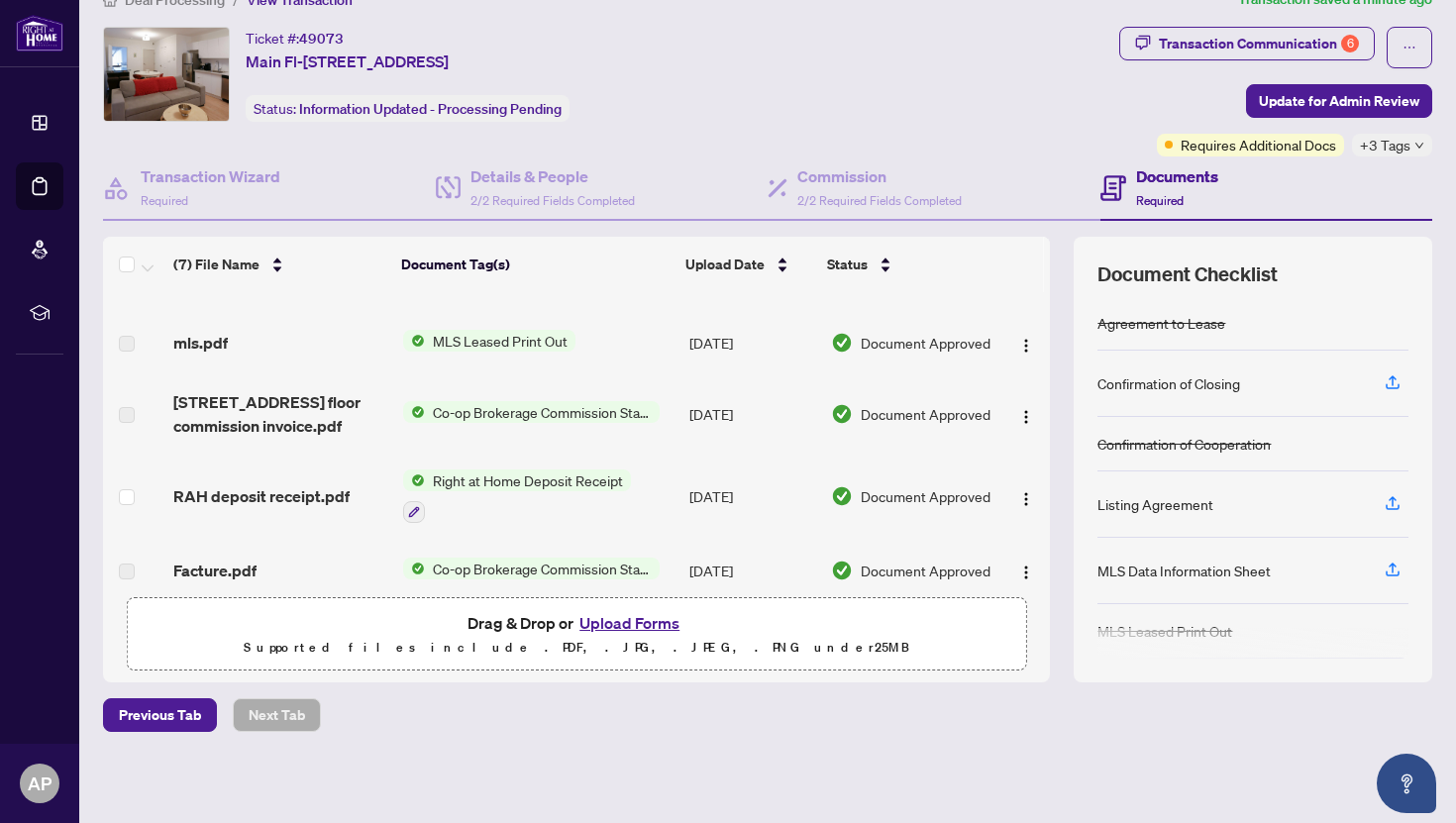
scroll to position [48, 0]
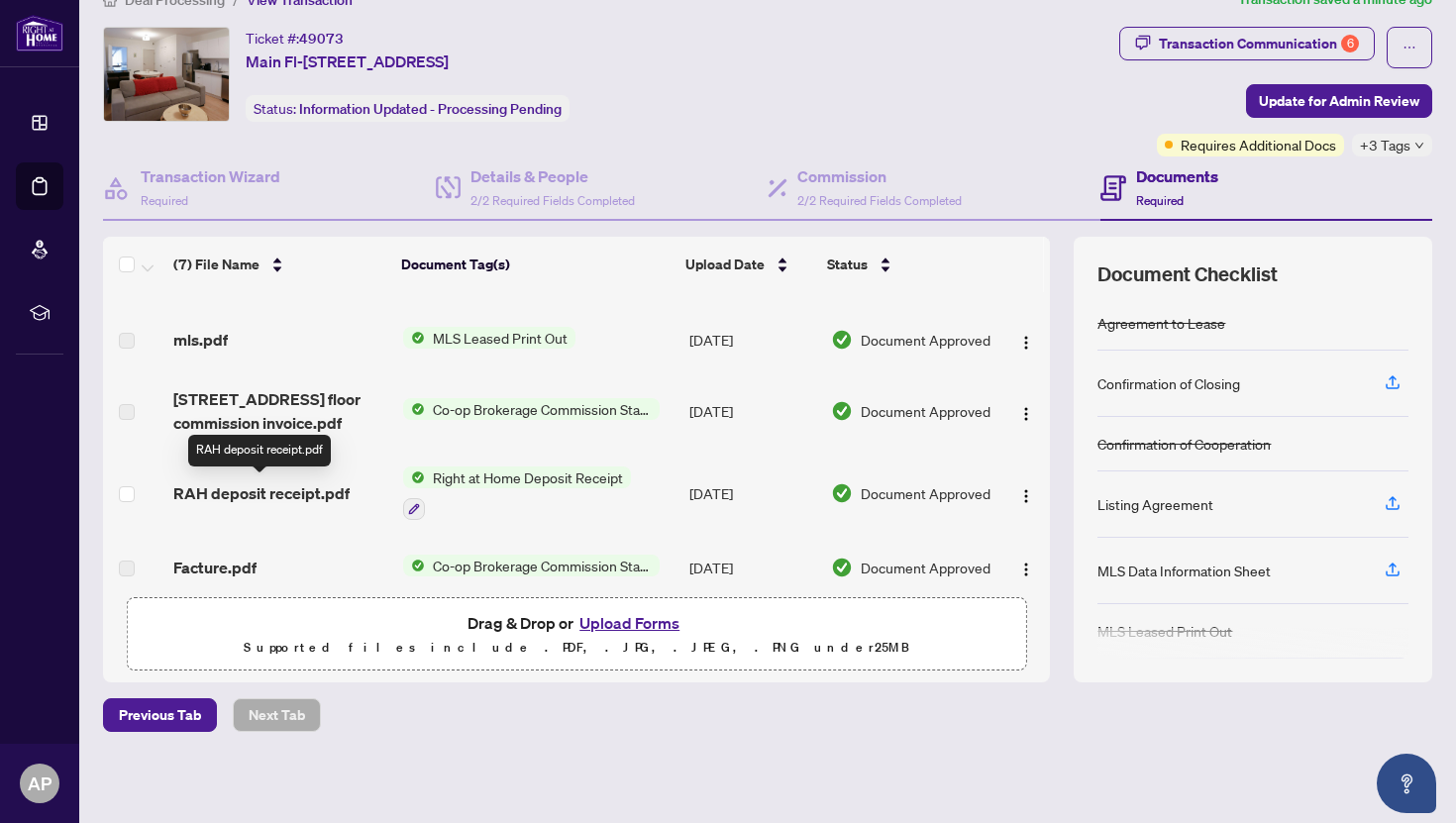
click at [284, 487] on span "RAH deposit receipt.pdf" at bounding box center [261, 493] width 176 height 24
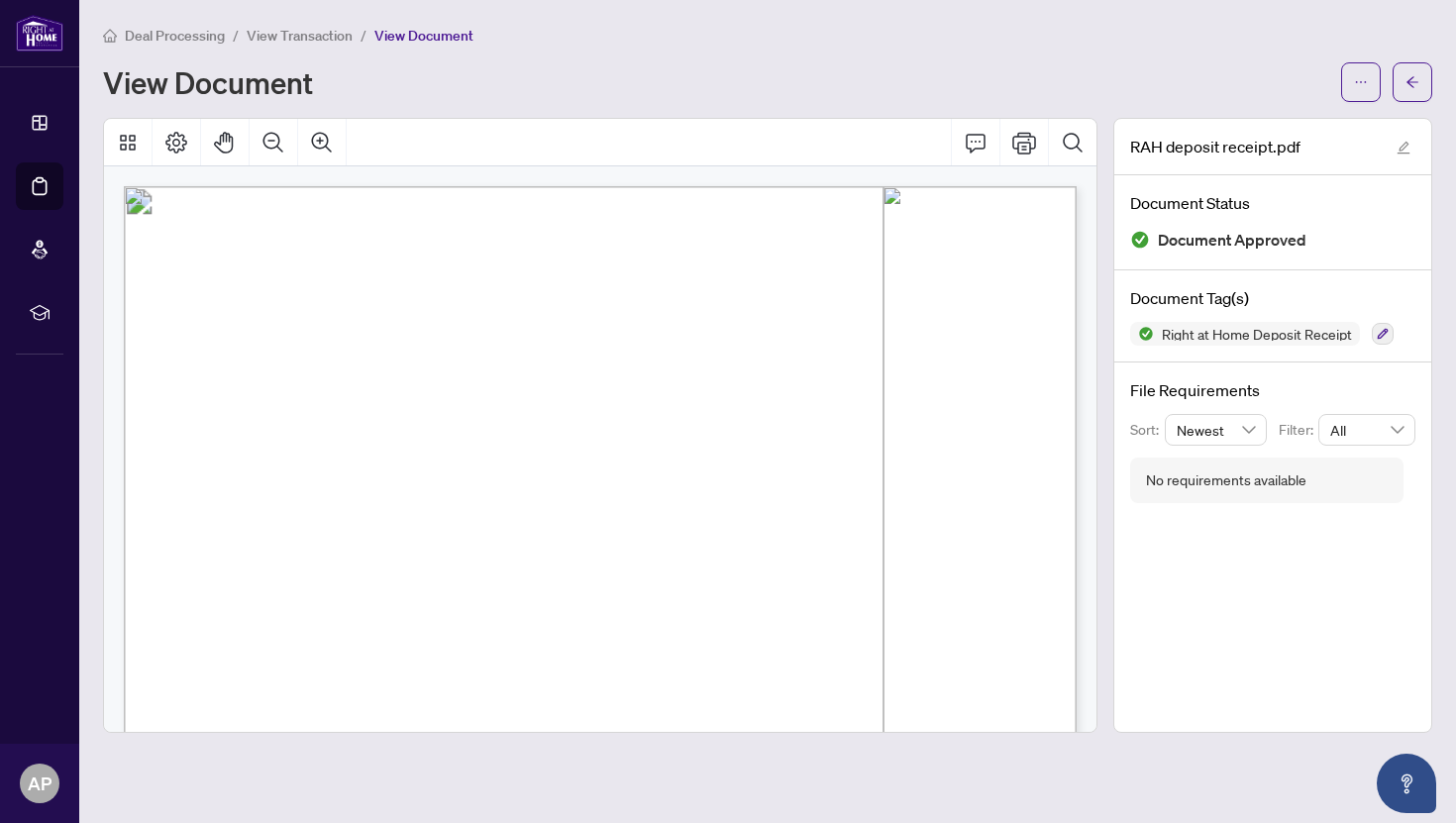
click at [297, 42] on span "View Transaction" at bounding box center [299, 36] width 106 height 18
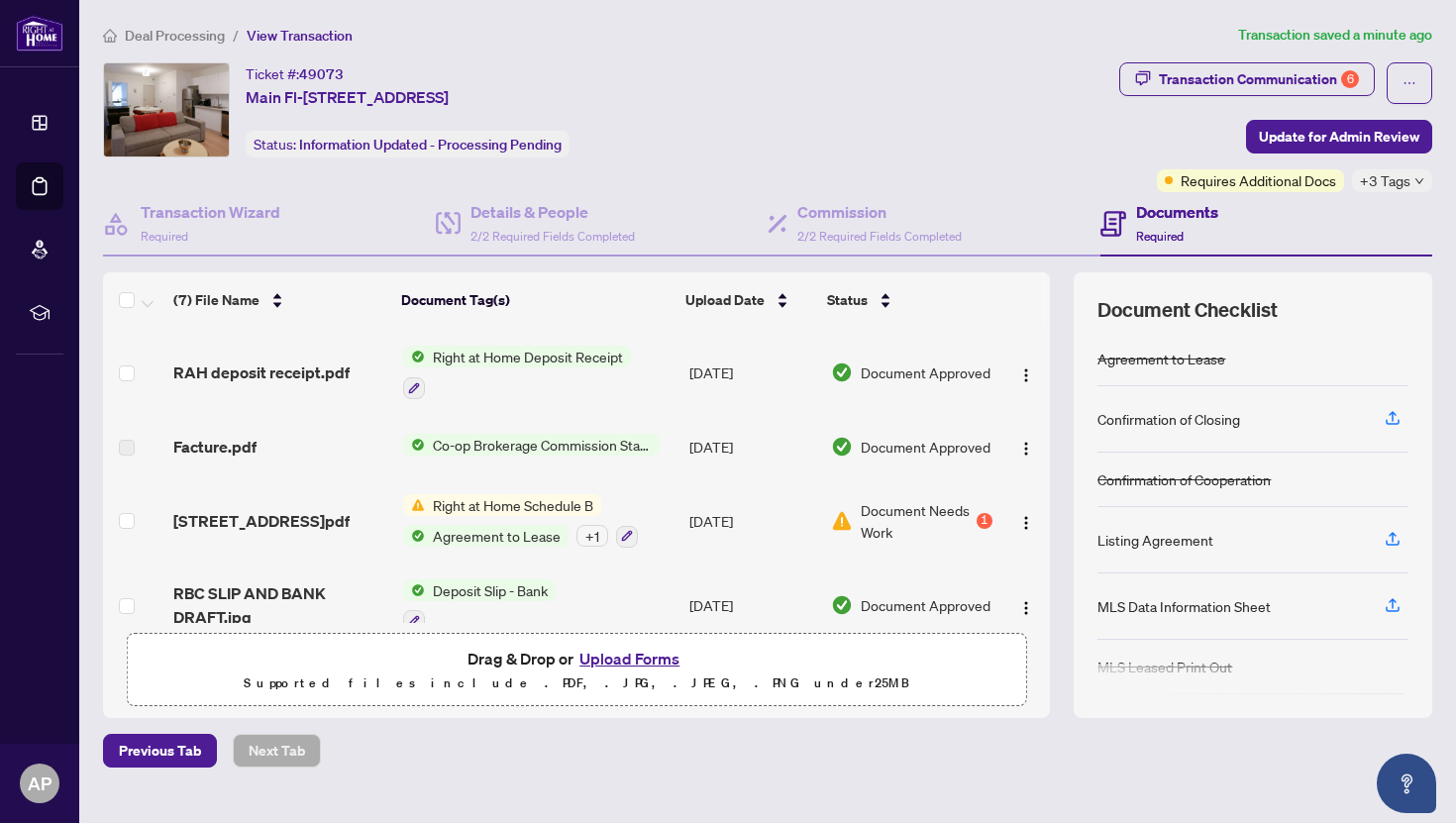
scroll to position [205, 0]
click at [225, 522] on span "[STREET_ADDRESS]pdf" at bounding box center [261, 520] width 176 height 24
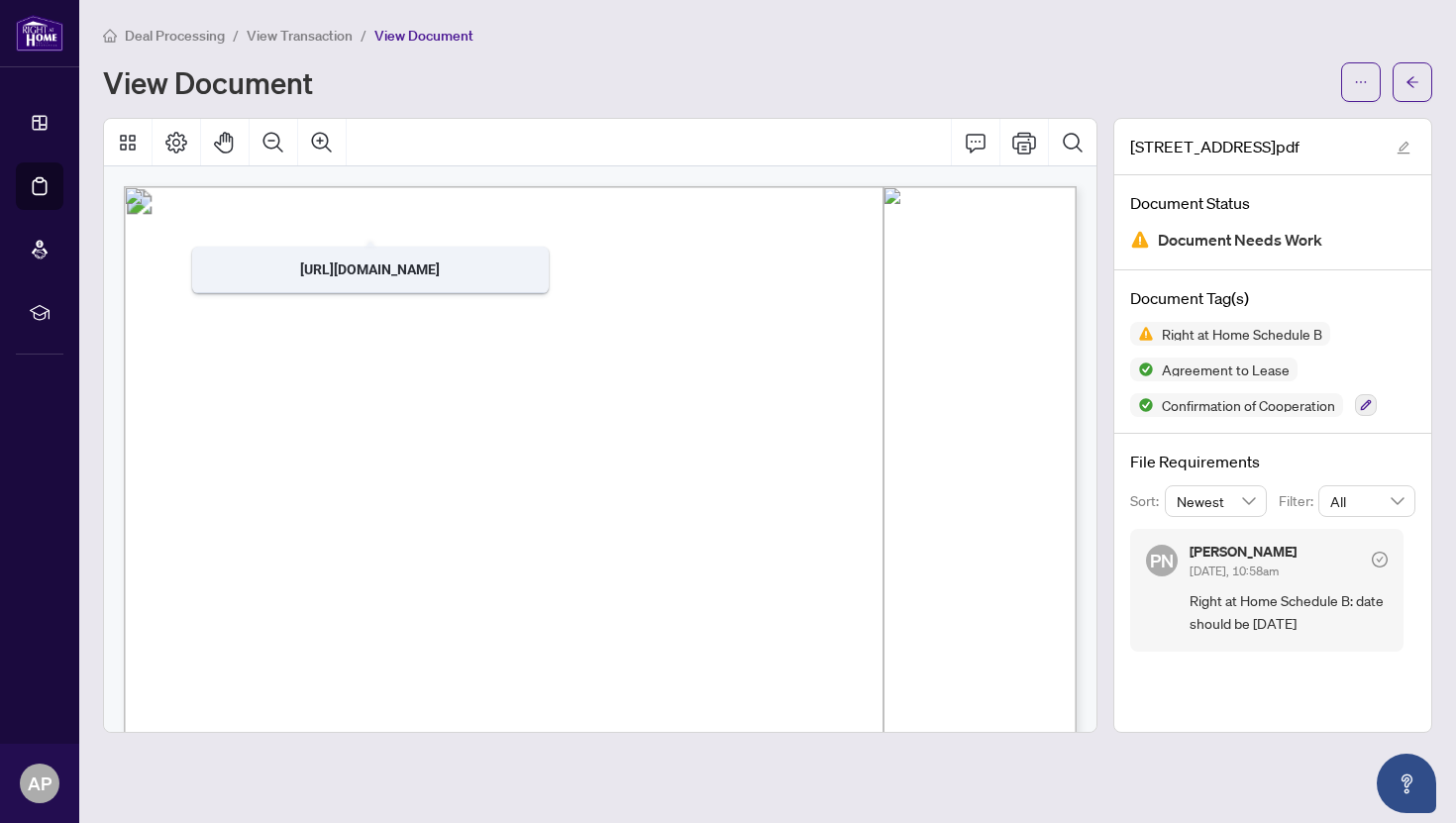
click at [322, 40] on span "View Transaction" at bounding box center [299, 36] width 106 height 18
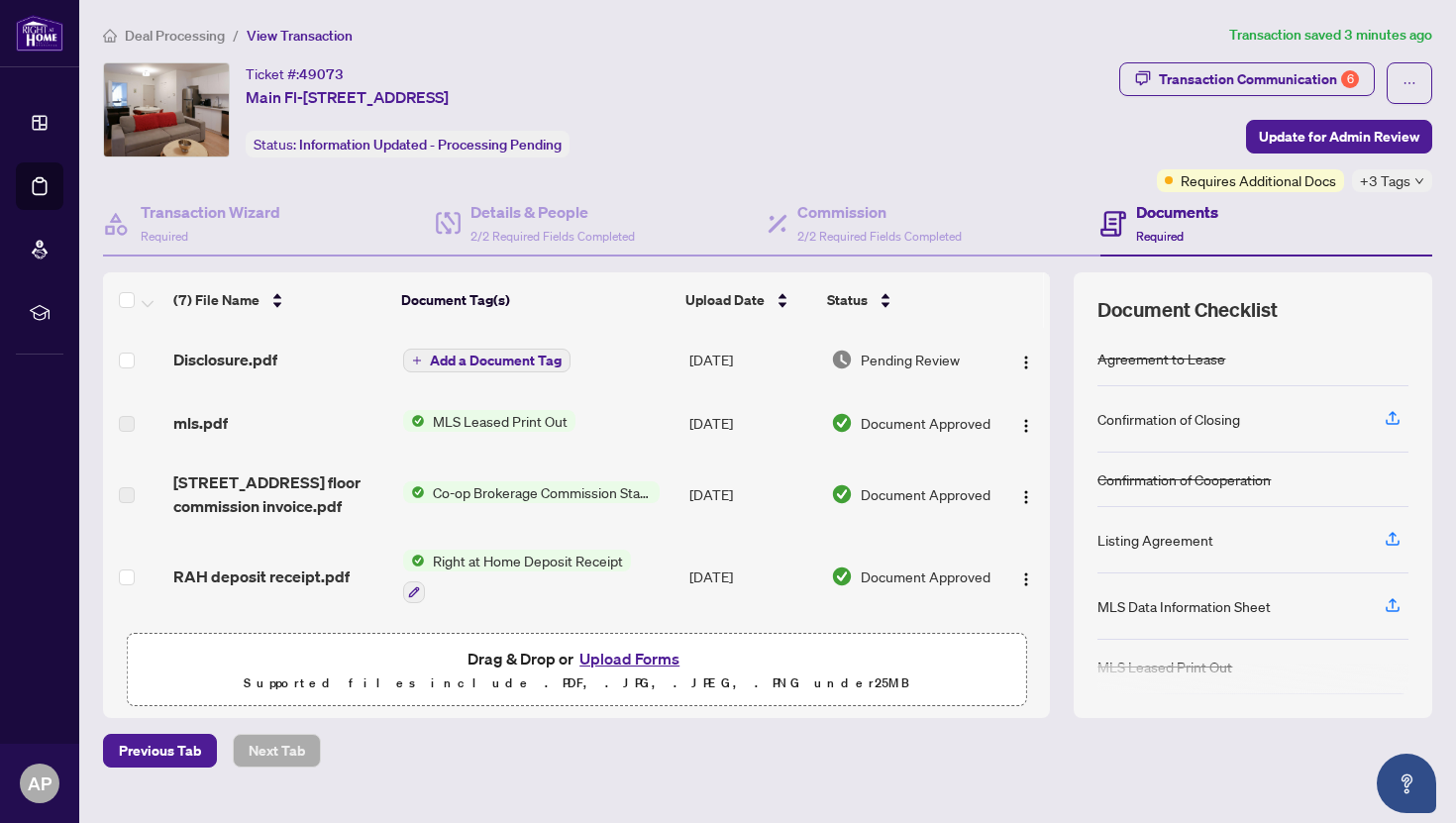
click at [190, 33] on span "Deal Processing" at bounding box center [175, 36] width 100 height 18
